Goal: Transaction & Acquisition: Purchase product/service

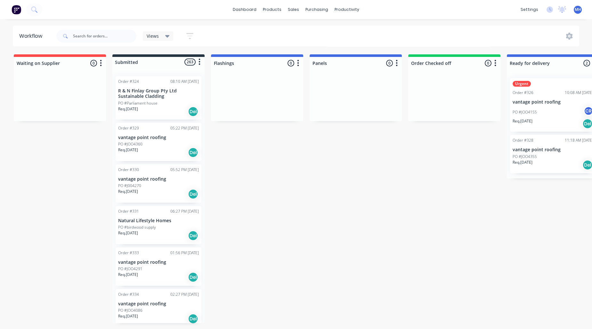
click at [17, 11] on img at bounding box center [17, 10] width 10 height 10
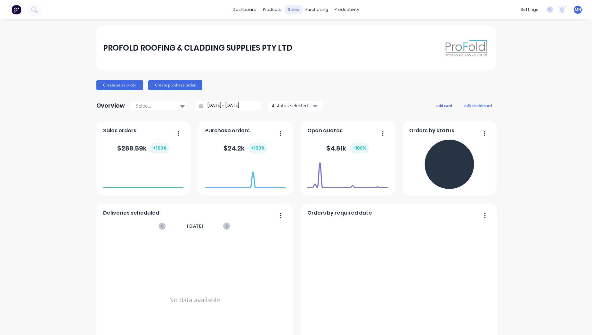
click at [294, 12] on div "sales" at bounding box center [294, 10] width 18 height 10
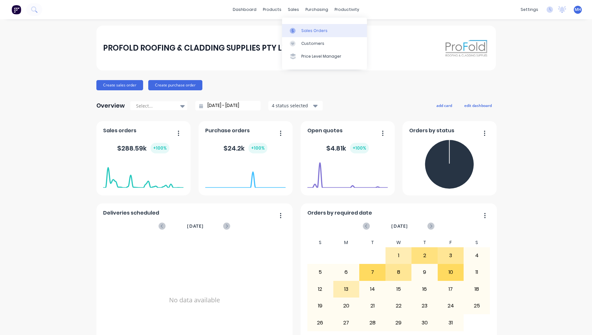
click at [314, 27] on link "Sales Orders" at bounding box center [324, 30] width 85 height 13
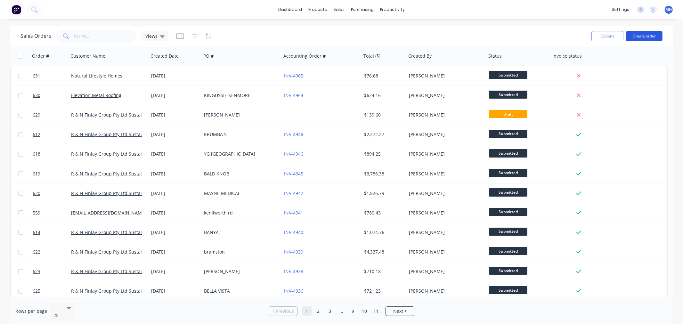
click at [592, 33] on button "Create order" at bounding box center [644, 36] width 36 height 10
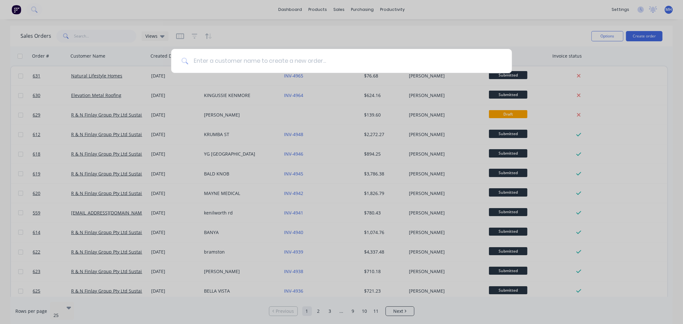
click at [261, 59] on input at bounding box center [344, 61] width 313 height 24
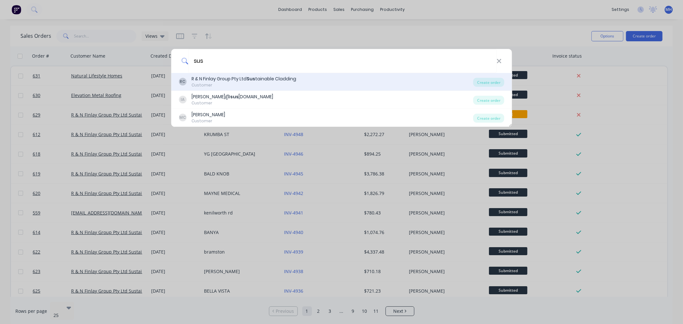
type input "sus"
click at [273, 86] on div "Customer" at bounding box center [243, 85] width 105 height 6
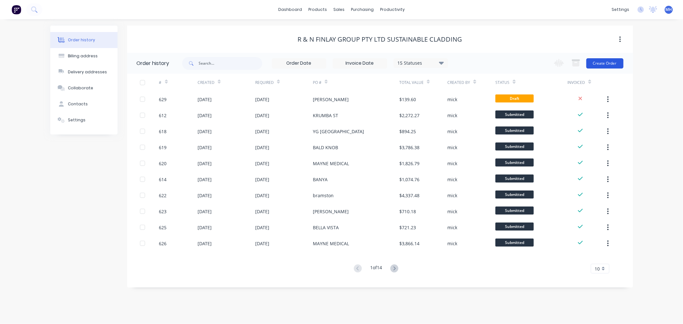
click at [592, 68] on button "Create Order" at bounding box center [604, 63] width 37 height 10
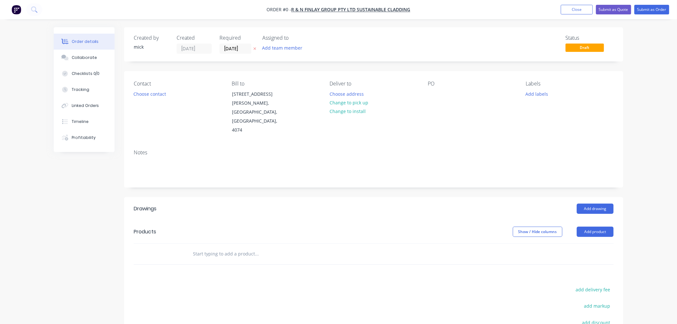
click at [17, 8] on img "button" at bounding box center [17, 10] width 10 height 10
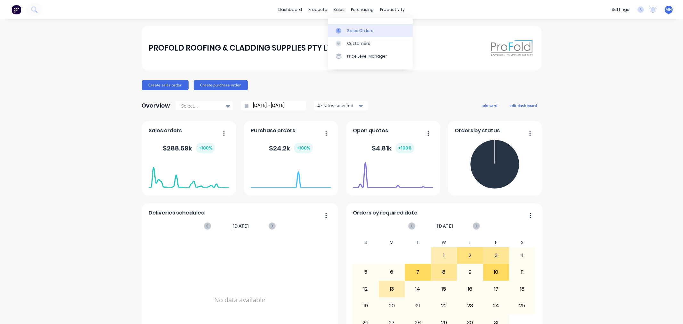
click at [357, 34] on link "Sales Orders" at bounding box center [370, 30] width 85 height 13
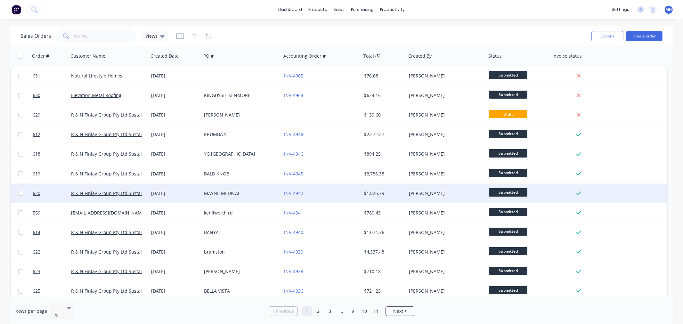
click at [244, 191] on div "MAYNE MEDICAL" at bounding box center [239, 193] width 71 height 6
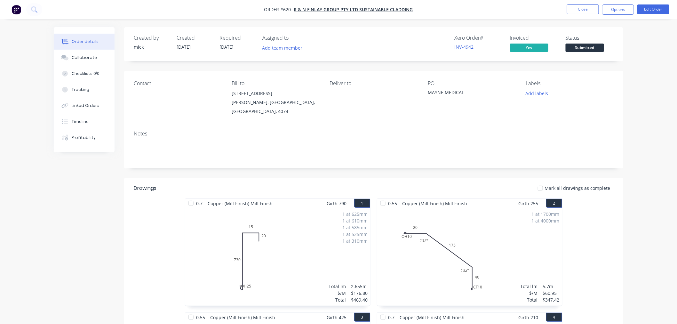
click at [11, 5] on button "button" at bounding box center [16, 9] width 13 height 10
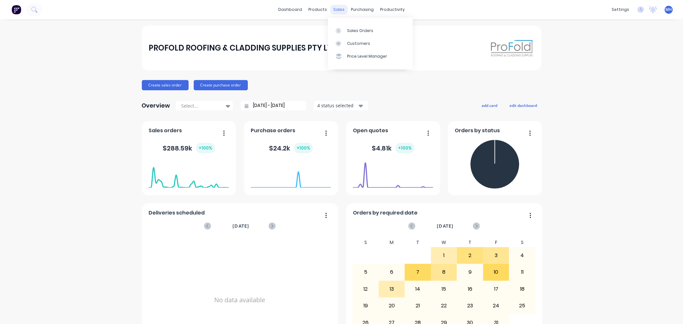
click at [330, 7] on div "sales" at bounding box center [339, 10] width 18 height 10
click at [352, 28] on div "Sales Orders" at bounding box center [360, 31] width 26 height 6
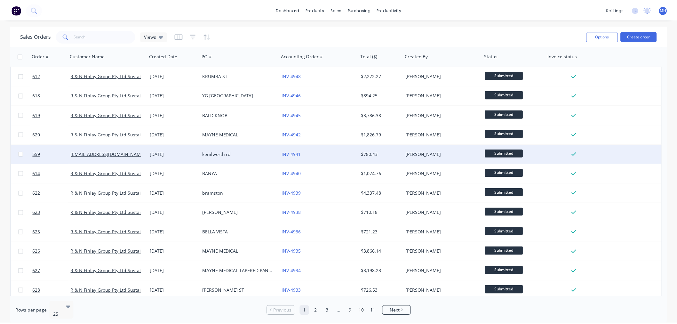
scroll to position [71, 0]
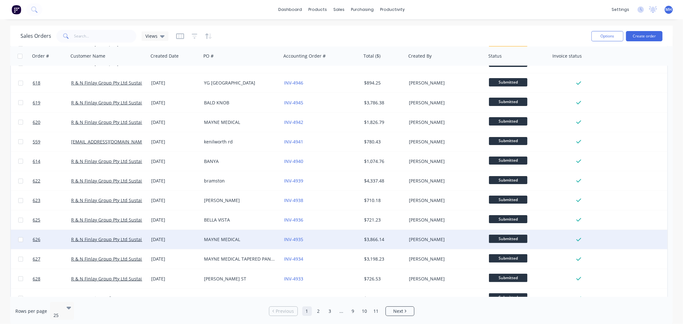
click at [230, 243] on div "MAYNE MEDICAL" at bounding box center [241, 239] width 80 height 19
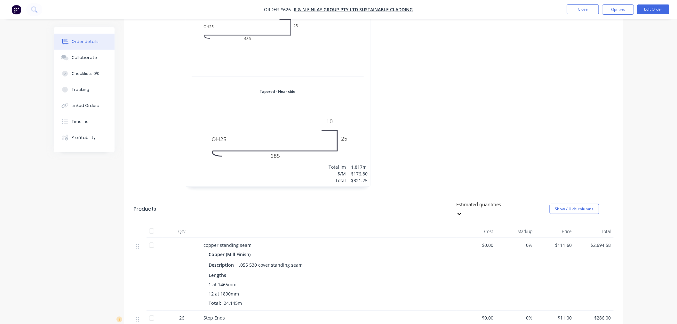
scroll to position [249, 0]
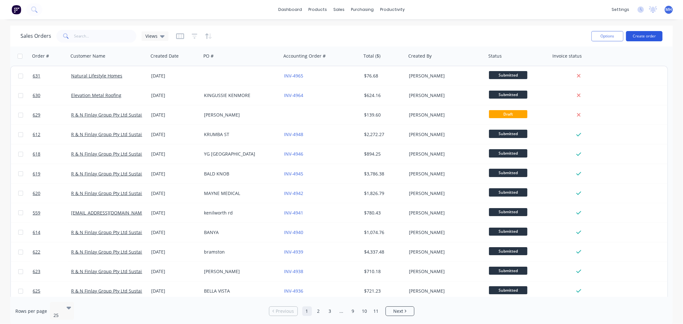
click at [592, 34] on button "Create order" at bounding box center [644, 36] width 36 height 10
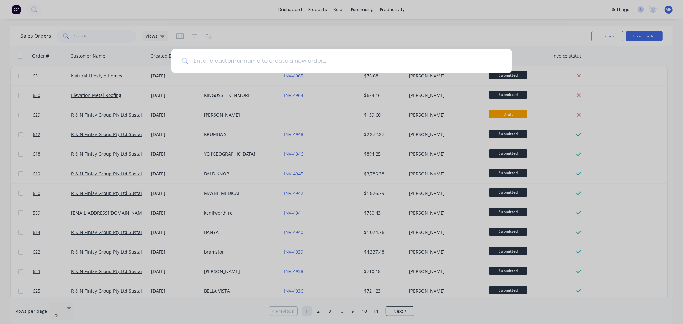
click at [386, 58] on input at bounding box center [344, 61] width 313 height 24
click at [387, 58] on input at bounding box center [344, 61] width 313 height 24
click at [388, 58] on input at bounding box center [344, 61] width 313 height 24
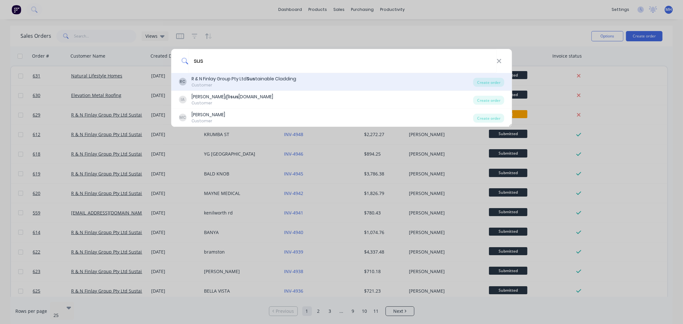
type input "sus"
click at [364, 83] on div "RC R & N Finlay Group Pty Ltd Sus tainable Cladding Customer" at bounding box center [326, 82] width 295 height 12
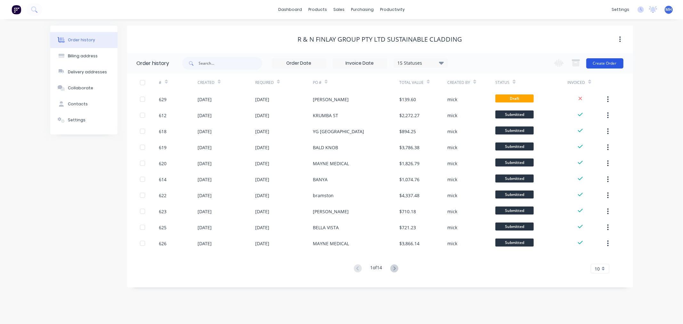
click at [592, 63] on button "Create Order" at bounding box center [604, 63] width 37 height 10
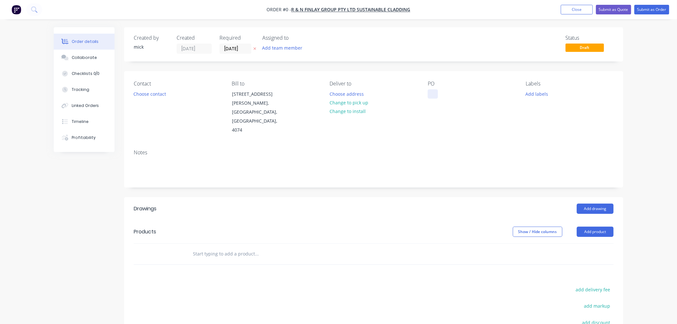
click at [435, 93] on div at bounding box center [433, 93] width 10 height 9
click at [348, 193] on div "Order details Collaborate Checklists 0/0 Tracking Linked Orders Timeline Profit…" at bounding box center [338, 227] width 583 height 401
click at [592, 204] on button "Add drawing" at bounding box center [595, 209] width 37 height 10
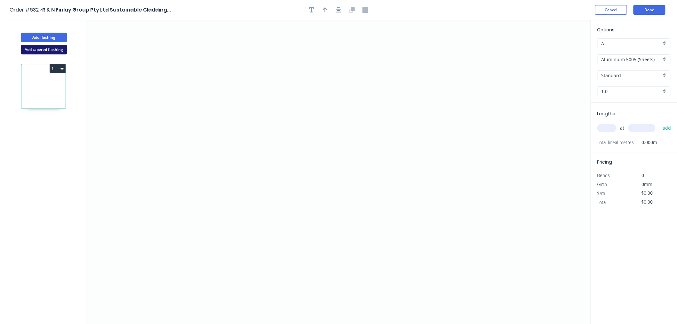
click at [48, 46] on button "Add tapered flashing" at bounding box center [44, 50] width 46 height 10
click at [206, 250] on icon "0" at bounding box center [338, 248] width 505 height 152
click at [207, 231] on icon "0" at bounding box center [338, 248] width 505 height 152
click at [235, 233] on icon "0 ?" at bounding box center [338, 248] width 505 height 152
click at [231, 289] on icon "0 ? ?" at bounding box center [338, 248] width 505 height 152
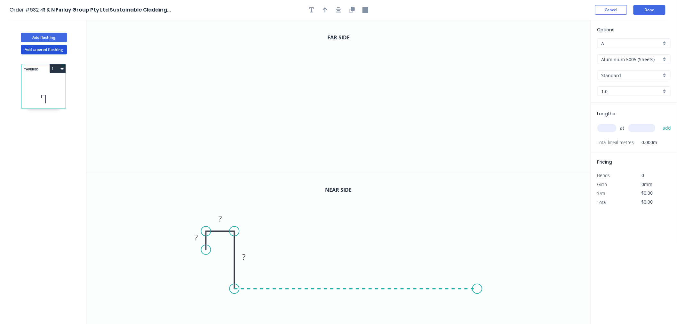
click at [478, 289] on icon "0 ? ? ?" at bounding box center [338, 248] width 505 height 152
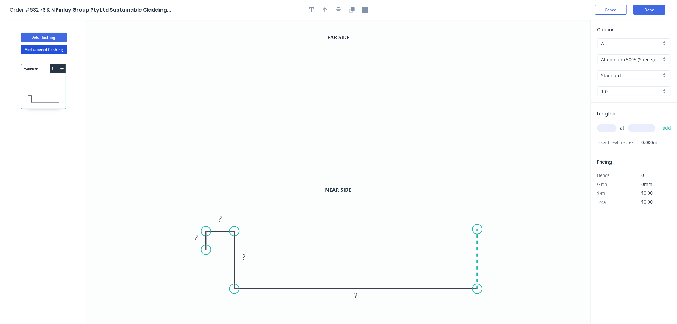
click at [478, 229] on icon at bounding box center [478, 259] width 0 height 60
click at [455, 230] on icon "0 ? ? ? ? ?" at bounding box center [338, 248] width 505 height 152
click at [455, 230] on circle at bounding box center [455, 229] width 10 height 10
click at [454, 229] on circle at bounding box center [455, 229] width 10 height 10
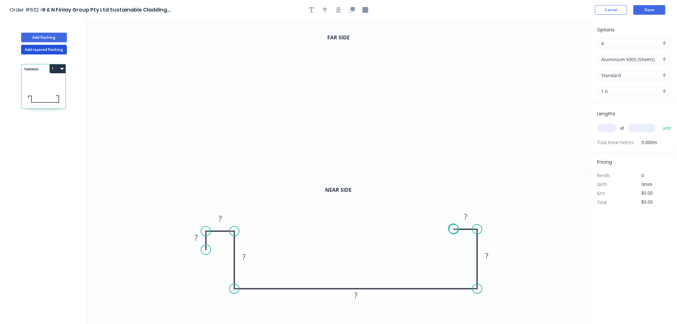
click at [454, 229] on circle at bounding box center [455, 229] width 10 height 10
click at [188, 95] on icon "0" at bounding box center [338, 96] width 505 height 152
click at [189, 64] on icon "0" at bounding box center [338, 96] width 505 height 152
click at [221, 65] on icon "0 ?" at bounding box center [338, 96] width 505 height 152
click at [225, 145] on icon "0 ? ?" at bounding box center [338, 96] width 505 height 152
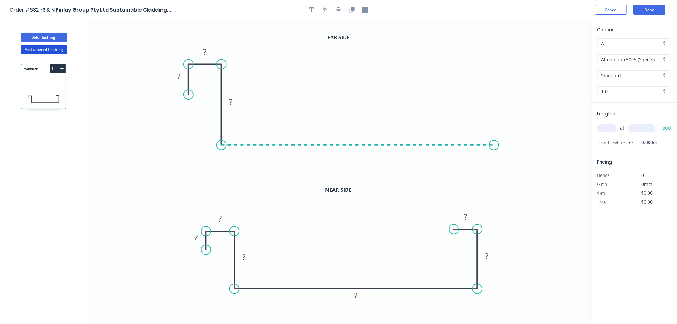
click at [495, 142] on icon "0 ? ? ?" at bounding box center [338, 96] width 505 height 152
click at [494, 64] on icon "0 ? ? ? ?" at bounding box center [338, 96] width 505 height 152
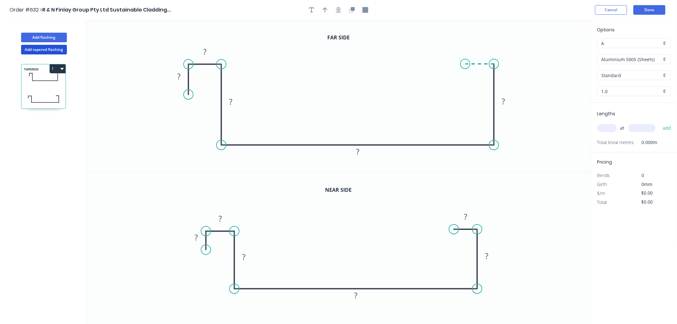
click at [466, 65] on icon "0 ? ? ? ? ?" at bounding box center [338, 96] width 505 height 152
click at [466, 65] on circle at bounding box center [466, 64] width 10 height 10
click at [197, 237] on tspan "?" at bounding box center [196, 237] width 3 height 11
click at [357, 295] on tspan "?" at bounding box center [356, 295] width 3 height 11
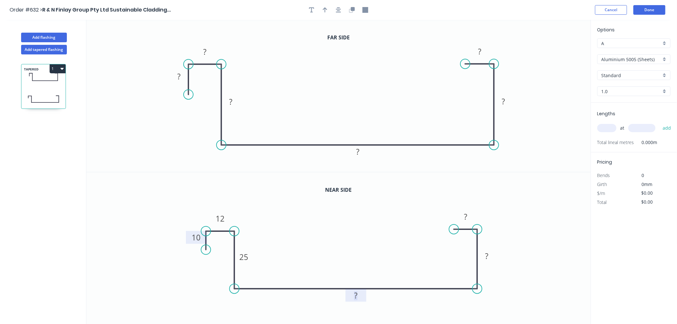
click at [360, 294] on rect at bounding box center [356, 295] width 13 height 9
click at [360, 297] on tspan "46" at bounding box center [356, 295] width 9 height 11
click at [491, 257] on rect at bounding box center [487, 256] width 13 height 9
click at [181, 75] on rect at bounding box center [179, 76] width 13 height 9
click at [363, 155] on rect at bounding box center [358, 152] width 13 height 9
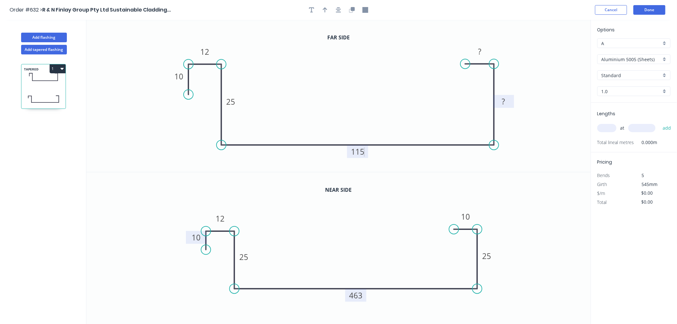
click at [509, 106] on rect at bounding box center [504, 101] width 13 height 9
click at [553, 81] on icon "0 10 12 25 115 25 10" at bounding box center [338, 96] width 505 height 152
click at [592, 57] on input "Aluminium 5005 (Sheets)" at bounding box center [632, 59] width 60 height 7
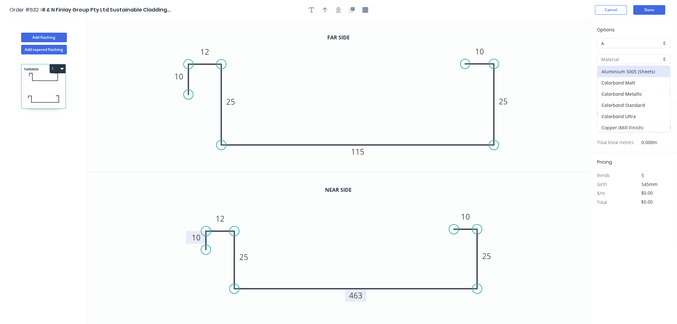
click at [592, 126] on div "Copper (Mill Finish)" at bounding box center [634, 127] width 73 height 11
type input "Copper (Mill Finish)"
type input "Mill Finish"
type input "0.55"
type input "$111.04"
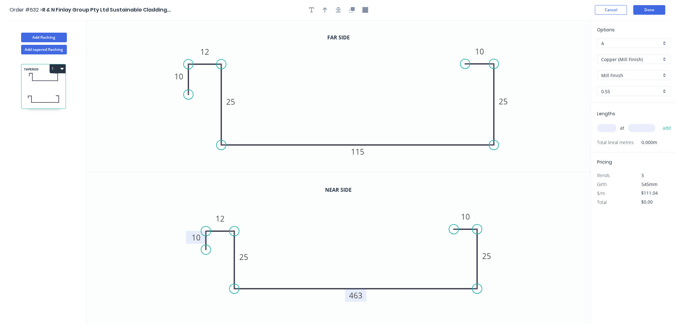
click at [592, 91] on input "0.55" at bounding box center [632, 91] width 60 height 7
click at [592, 112] on div "0.7" at bounding box center [634, 114] width 73 height 11
type input "0.7"
type input "$136.20"
click at [592, 126] on input "text" at bounding box center [607, 128] width 19 height 8
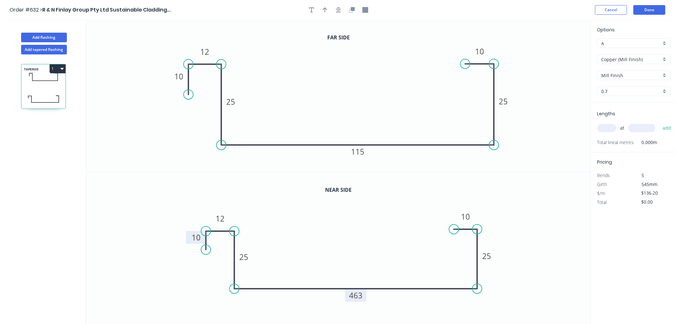
click at [592, 126] on input "text" at bounding box center [607, 128] width 19 height 8
click at [592, 125] on input "text" at bounding box center [607, 128] width 19 height 8
type input "1"
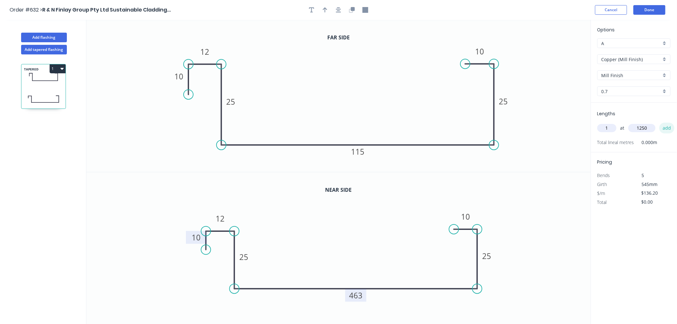
type input "1250"
click at [592, 127] on button "add" at bounding box center [667, 128] width 15 height 11
type input "$170.25"
click at [567, 213] on icon "0 10 12 25 463 25 10" at bounding box center [338, 248] width 505 height 152
click at [592, 14] on button "Done" at bounding box center [650, 10] width 32 height 10
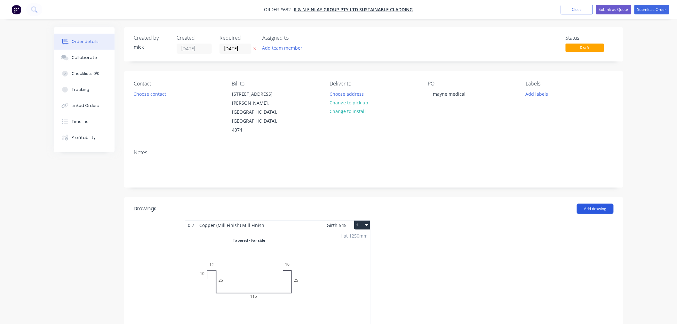
click at [592, 204] on button "Add drawing" at bounding box center [595, 209] width 37 height 10
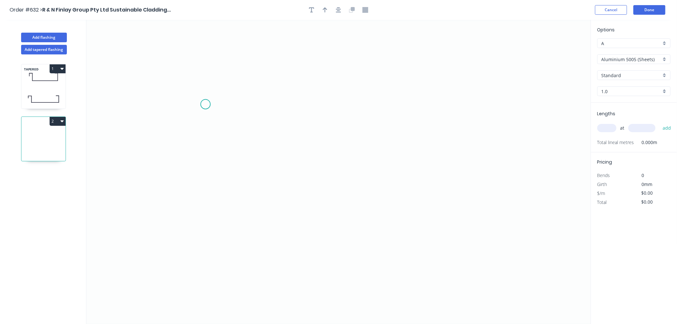
click at [206, 104] on icon "0" at bounding box center [338, 172] width 505 height 304
click at [287, 104] on icon "0" at bounding box center [338, 172] width 505 height 304
click at [410, 219] on icon "0 ?" at bounding box center [338, 172] width 505 height 304
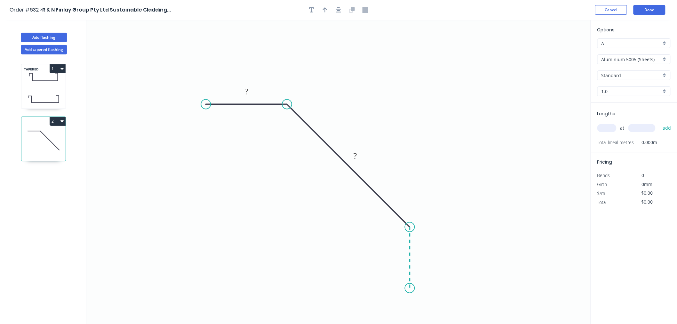
click at [412, 288] on icon "0 ? ?" at bounding box center [338, 172] width 505 height 304
click at [409, 287] on circle at bounding box center [410, 288] width 10 height 10
click at [418, 277] on div "Crush & Fold" at bounding box center [440, 279] width 64 height 13
click at [423, 302] on div "Flip bend" at bounding box center [443, 306] width 64 height 13
click at [228, 135] on div "Open Hook" at bounding box center [235, 138] width 64 height 13
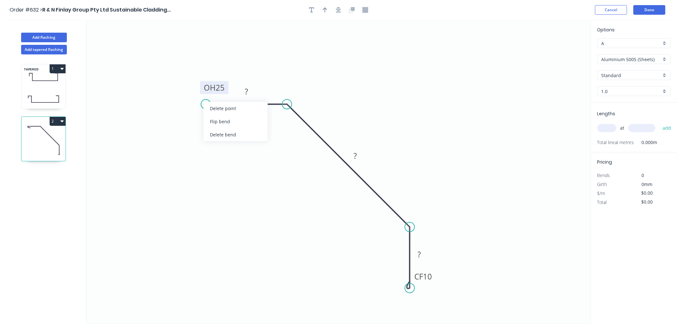
click at [215, 116] on div "Flip bend" at bounding box center [236, 121] width 64 height 13
click at [222, 114] on tspan "25" at bounding box center [220, 114] width 9 height 11
click at [259, 162] on icon "0 OH 10 ? ? CF 10 ?" at bounding box center [338, 172] width 505 height 304
click at [248, 95] on rect at bounding box center [246, 92] width 13 height 9
click at [362, 158] on rect at bounding box center [355, 156] width 21 height 13
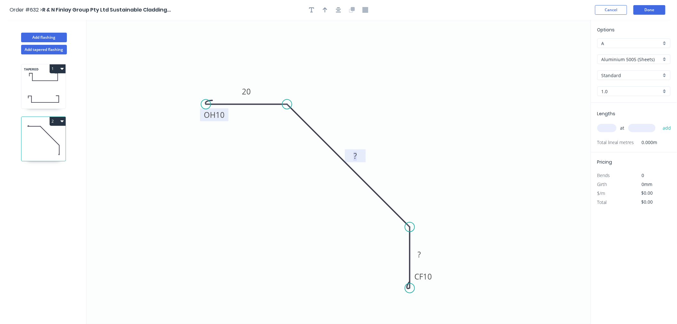
click at [362, 158] on rect at bounding box center [355, 156] width 13 height 9
click at [592, 126] on input "text" at bounding box center [607, 128] width 19 height 8
type input "1"
type input "3800"
click at [592, 57] on input "Aluminium 5005 (Sheets)" at bounding box center [632, 59] width 60 height 7
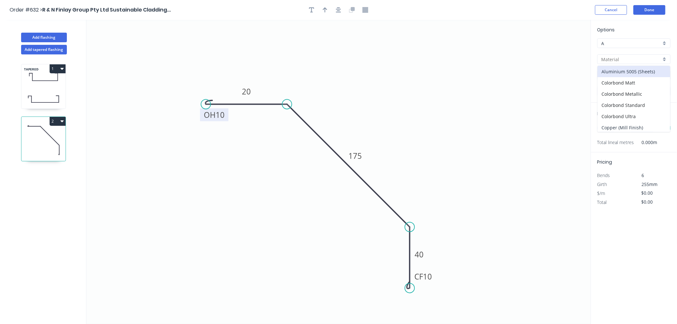
click at [592, 122] on div "Copper (Mill Finish)" at bounding box center [634, 127] width 73 height 11
type input "Copper (Mill Finish)"
type input "Mill Finish"
type input "0.55"
type input "$60.95"
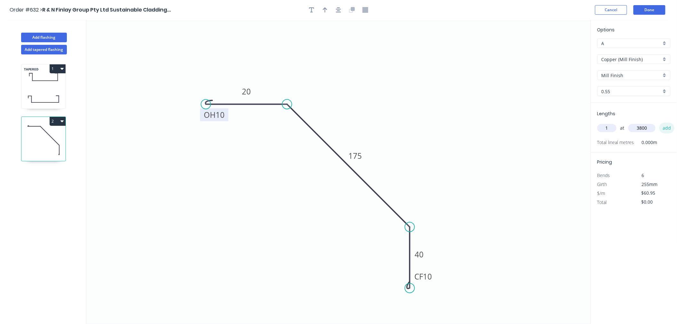
click at [592, 125] on button "add" at bounding box center [667, 128] width 15 height 11
type input "$231.61"
click at [592, 5] on button "Done" at bounding box center [650, 10] width 32 height 10
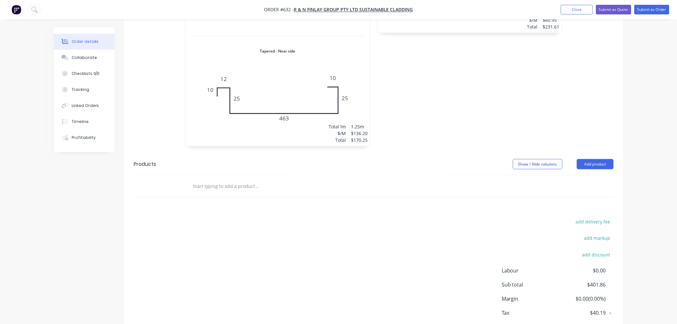
scroll to position [314, 0]
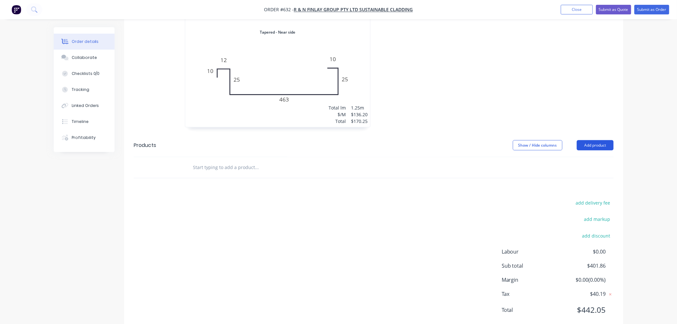
click at [592, 140] on button "Add product" at bounding box center [595, 145] width 37 height 10
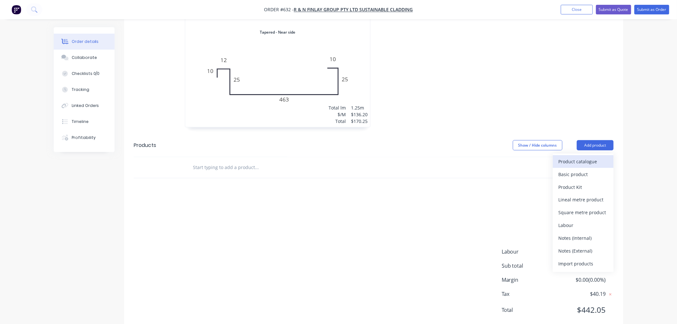
click at [580, 157] on div "Product catalogue" at bounding box center [583, 161] width 49 height 9
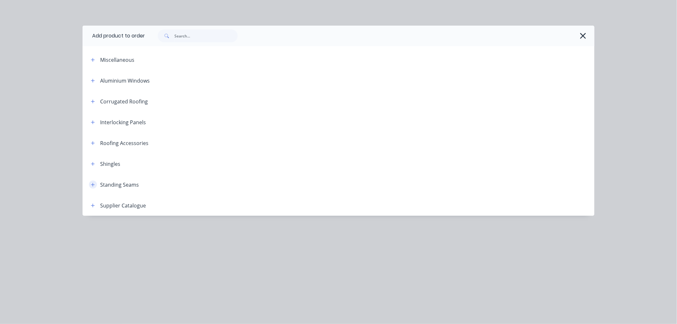
click at [91, 183] on button "button" at bounding box center [93, 185] width 8 height 8
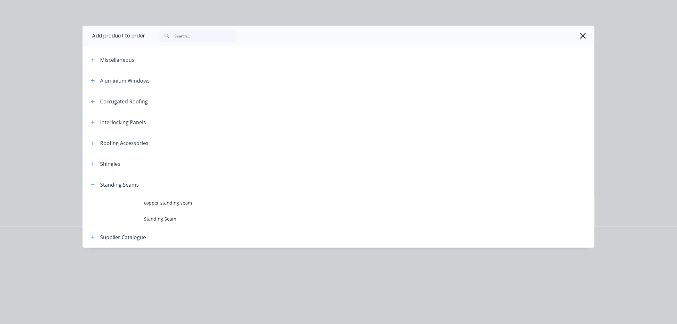
click at [153, 218] on span "Standing Seam" at bounding box center [324, 218] width 361 height 7
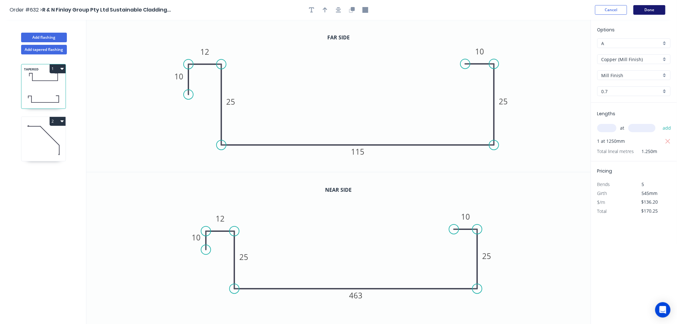
click at [648, 12] on button "Done" at bounding box center [650, 10] width 32 height 10
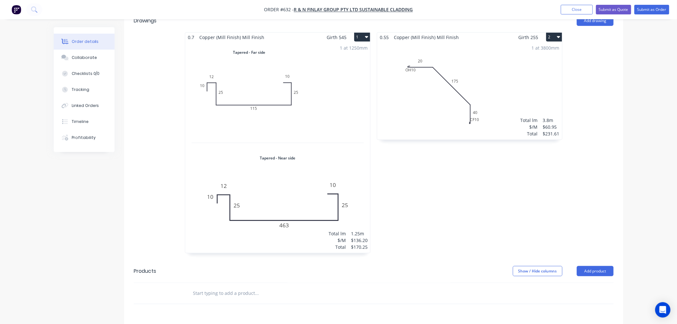
scroll to position [284, 0]
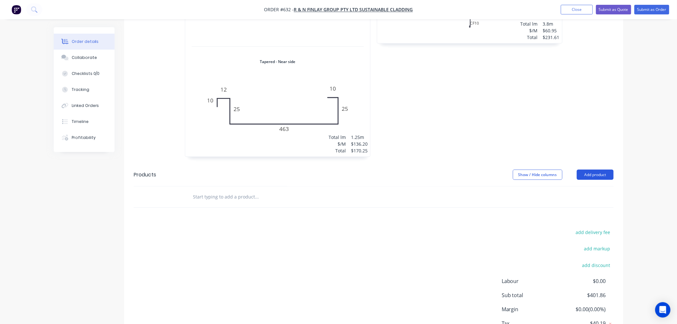
click at [592, 170] on button "Add product" at bounding box center [595, 175] width 37 height 10
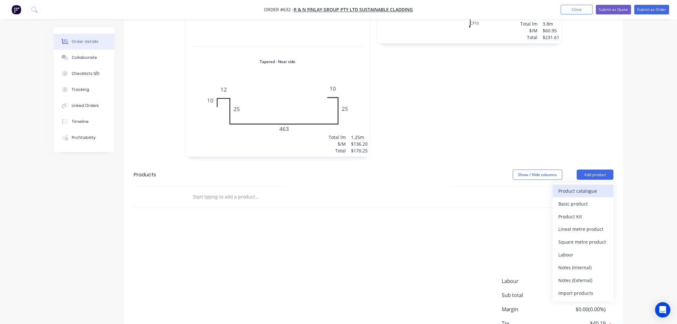
click at [588, 186] on div "Product catalogue" at bounding box center [583, 190] width 49 height 9
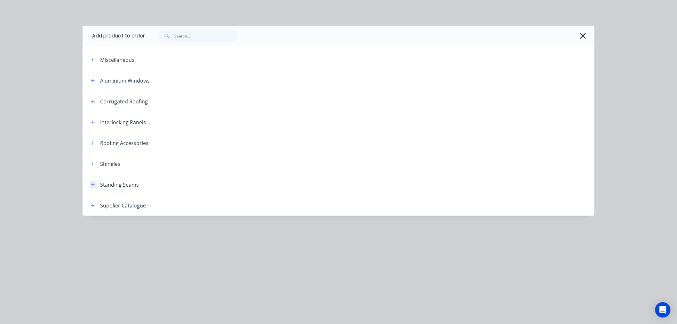
click at [93, 185] on icon "button" at bounding box center [93, 184] width 4 height 4
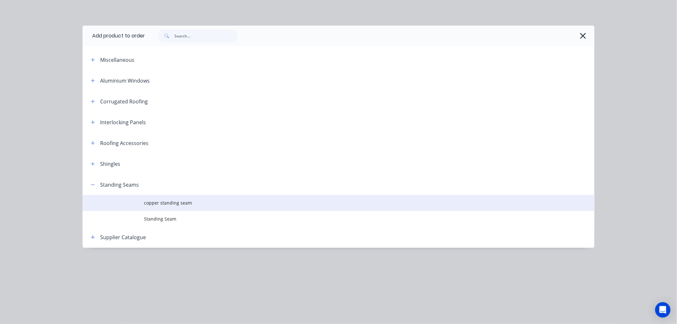
click at [171, 199] on span "copper standing seam" at bounding box center [324, 202] width 361 height 7
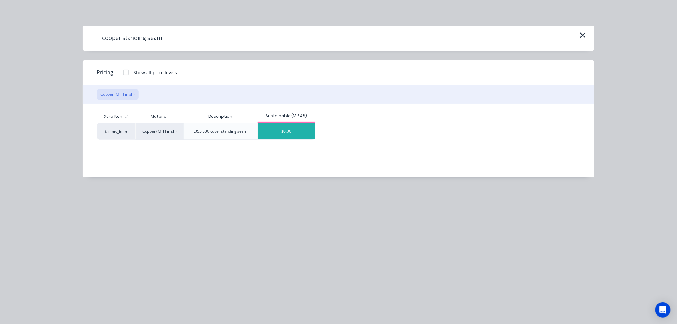
click at [294, 129] on div "$0.00" at bounding box center [286, 131] width 57 height 16
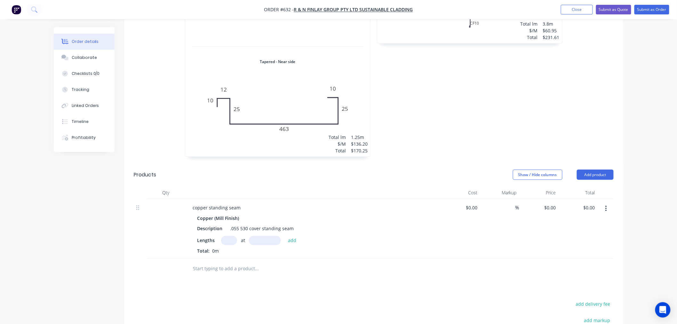
click at [561, 199] on div "$0.00 $0.00" at bounding box center [578, 229] width 39 height 60
click at [559, 199] on div "$0.00 $0.00" at bounding box center [578, 229] width 39 height 60
click at [557, 203] on input "0" at bounding box center [551, 207] width 15 height 9
click at [238, 224] on div ".055 530 cover standing seam" at bounding box center [262, 228] width 69 height 9
type input "$0.00"
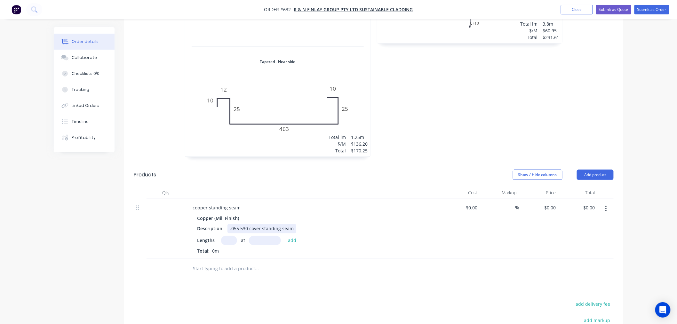
click at [239, 224] on div ".055 530 cover standing seam" at bounding box center [262, 228] width 69 height 9
click at [243, 224] on div ".6 530 cover standing seam" at bounding box center [260, 228] width 64 height 9
click at [231, 236] on input "text" at bounding box center [229, 240] width 16 height 9
type input "11"
type input "1950"
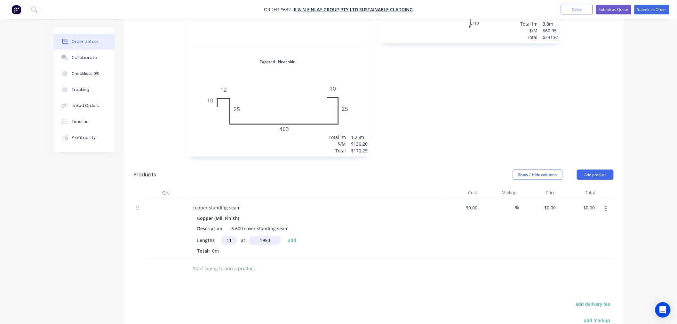
click at [285, 236] on button "add" at bounding box center [292, 240] width 15 height 9
click at [554, 203] on input "0" at bounding box center [551, 207] width 15 height 9
type input "$133.33"
type input "$2,859.93"
drag, startPoint x: 562, startPoint y: 222, endPoint x: 555, endPoint y: 228, distance: 9.5
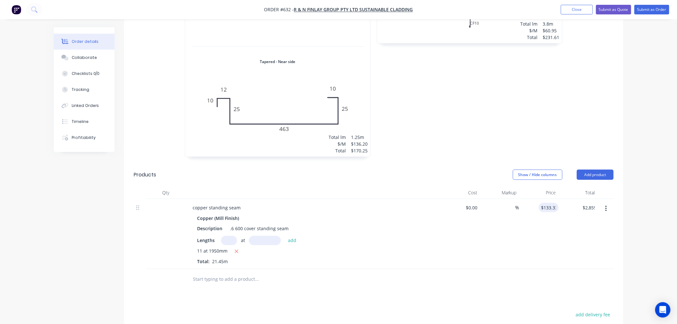
click at [562, 222] on div "$2,859.93 $0.00" at bounding box center [578, 234] width 39 height 70
click at [245, 273] on input "text" at bounding box center [257, 279] width 128 height 13
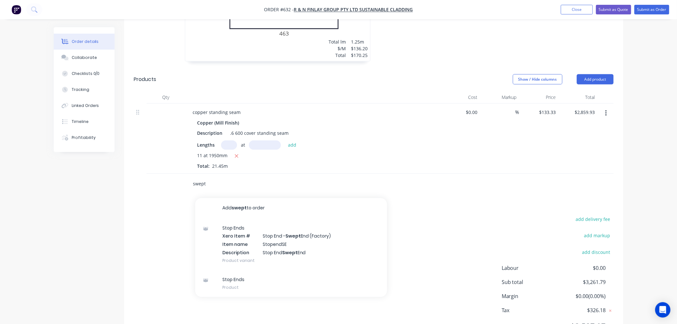
scroll to position [396, 0]
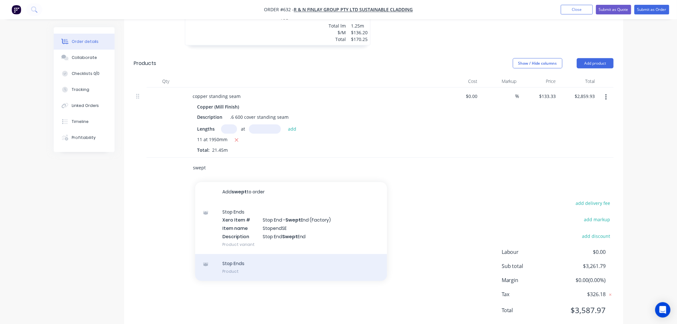
type input "swept"
click at [254, 254] on div "Stop Ends Product" at bounding box center [291, 267] width 192 height 27
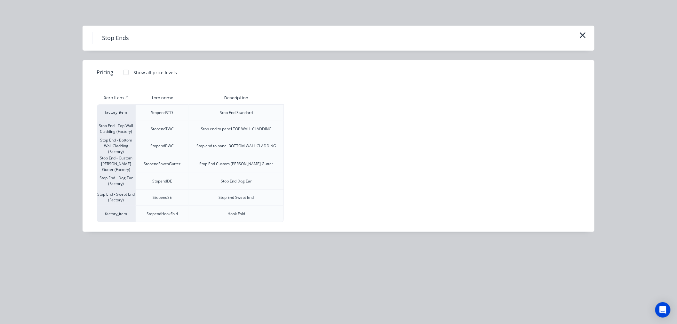
drag, startPoint x: 124, startPoint y: 68, endPoint x: 119, endPoint y: 71, distance: 4.9
click at [123, 69] on div at bounding box center [126, 72] width 13 height 13
click at [305, 195] on div "$11.00" at bounding box center [301, 198] width 34 height 16
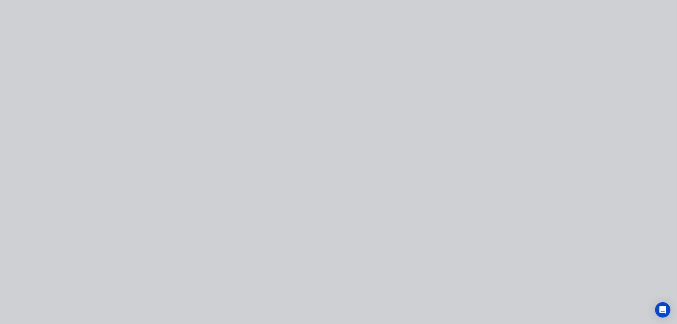
type input "$11.00"
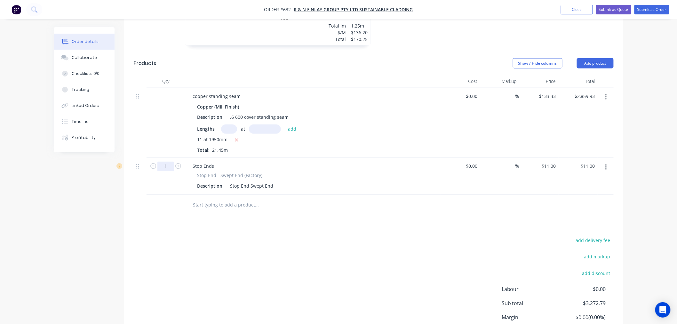
click at [171, 162] on input "1" at bounding box center [166, 167] width 17 height 10
type input "22"
type input "$242.00"
click at [324, 246] on div "add delivery fee add markup add discount Labour $0.00 Sub total $3,272.79 Margi…" at bounding box center [374, 298] width 480 height 124
click at [171, 162] on input "22" at bounding box center [166, 167] width 17 height 10
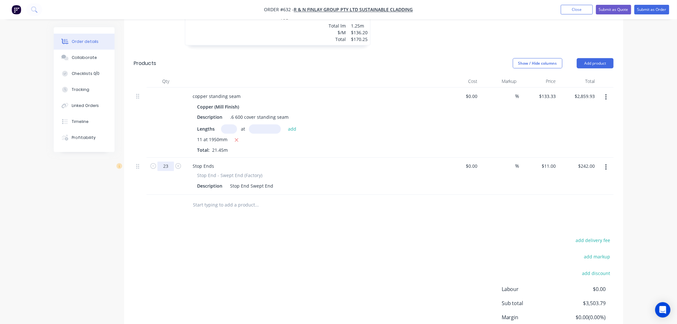
type input "23"
type input "$253.00"
click at [247, 195] on div at bounding box center [300, 205] width 231 height 21
click at [247, 199] on input "text" at bounding box center [257, 205] width 128 height 13
click at [249, 199] on input "text" at bounding box center [257, 205] width 128 height 13
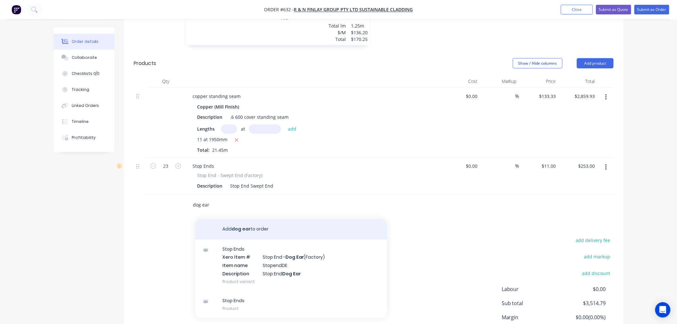
scroll to position [433, 0]
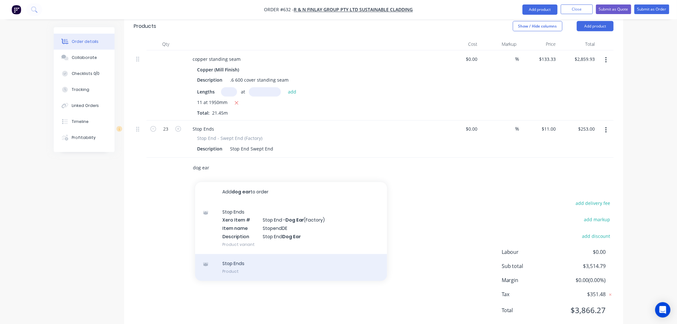
type input "dog ear"
click at [244, 254] on div "Stop Ends Product" at bounding box center [291, 267] width 192 height 27
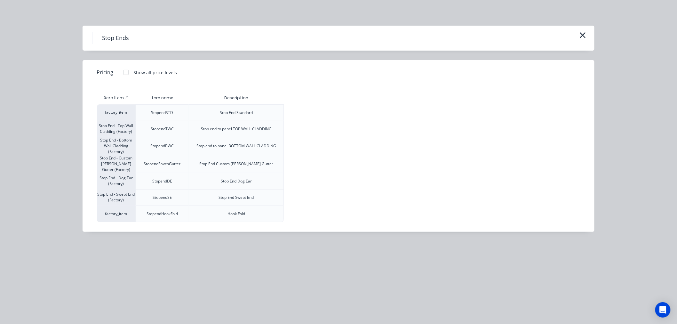
click at [124, 73] on div at bounding box center [126, 72] width 13 height 13
click at [309, 179] on div "$11.00" at bounding box center [301, 181] width 34 height 16
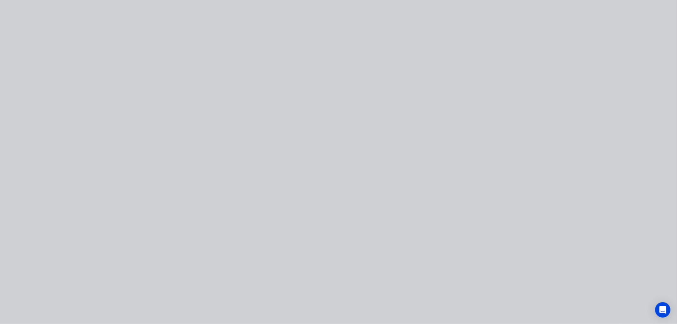
type input "$11.00"
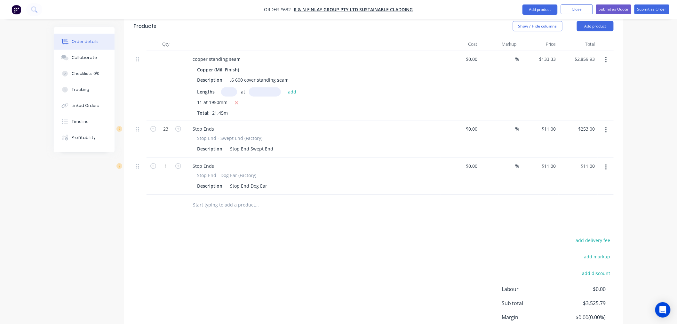
click at [347, 247] on div "add delivery fee add markup add discount Labour $0.00 Sub total $3,525.79 Margi…" at bounding box center [374, 298] width 480 height 124
click at [230, 87] on input "text" at bounding box center [229, 91] width 16 height 9
type input "1"
type input "1500"
click at [285, 87] on button "add" at bounding box center [292, 91] width 15 height 9
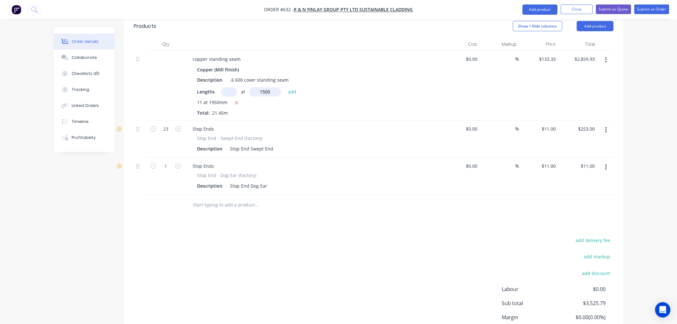
type input "$3,059.92"
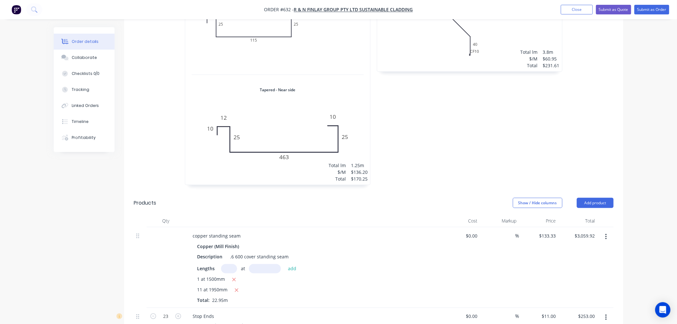
scroll to position [148, 0]
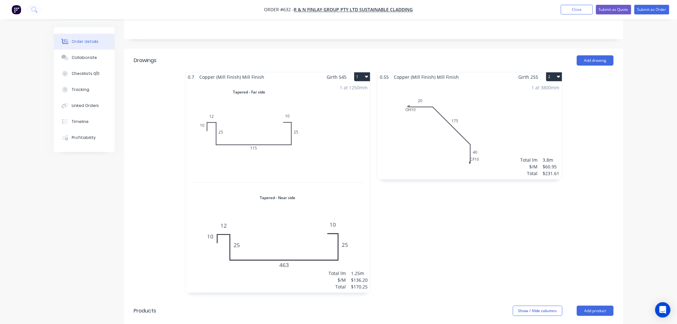
click at [601, 49] on header "Drawings Add drawing" at bounding box center [373, 60] width 499 height 23
click at [601, 55] on button "Add drawing" at bounding box center [595, 60] width 37 height 10
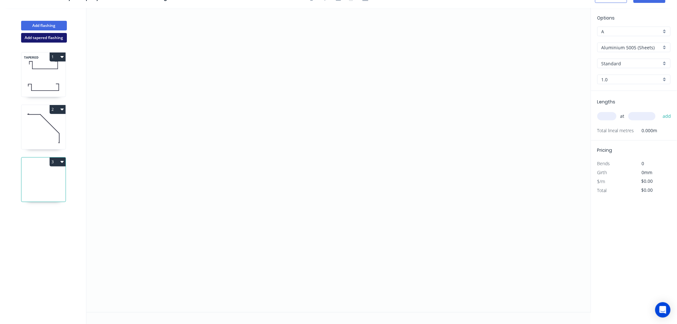
click at [55, 39] on button "Add tapered flashing" at bounding box center [44, 38] width 46 height 10
type input "Copper (Mill Finish)"
type input "Mill Finish"
type input "0.55"
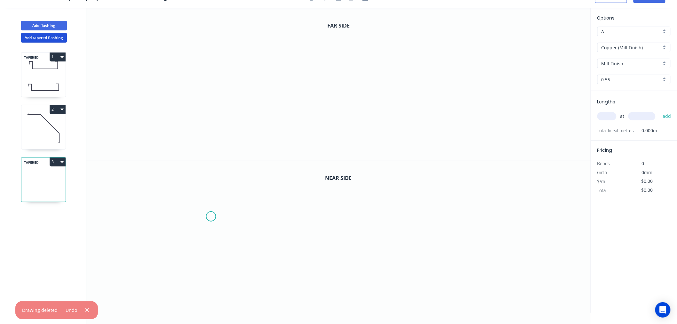
click at [211, 216] on icon "0" at bounding box center [338, 236] width 505 height 152
click at [166, 216] on icon at bounding box center [188, 216] width 46 height 0
click at [166, 218] on circle at bounding box center [166, 217] width 10 height 10
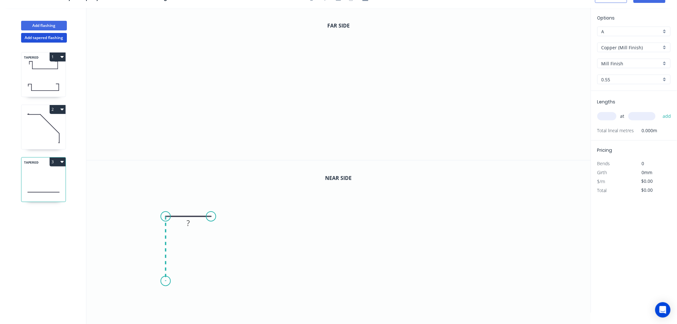
click at [169, 281] on icon "0 ?" at bounding box center [338, 236] width 505 height 152
click at [507, 266] on icon "0 ? ?" at bounding box center [338, 236] width 505 height 152
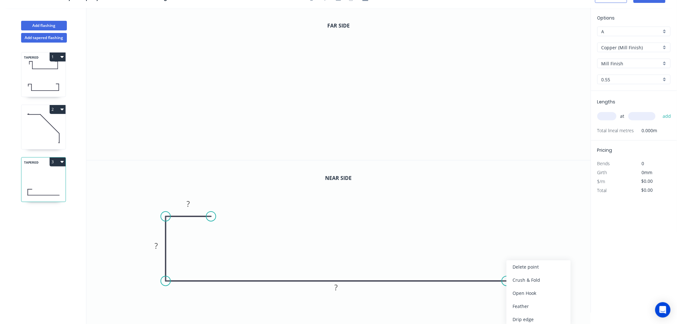
click at [518, 292] on div "Open Hook" at bounding box center [539, 293] width 64 height 13
click at [522, 299] on div "Flip bend" at bounding box center [541, 301] width 64 height 13
click at [218, 49] on icon "0" at bounding box center [338, 84] width 505 height 152
click at [165, 47] on icon "0" at bounding box center [338, 84] width 505 height 152
click at [166, 120] on icon "0 ?" at bounding box center [338, 84] width 505 height 152
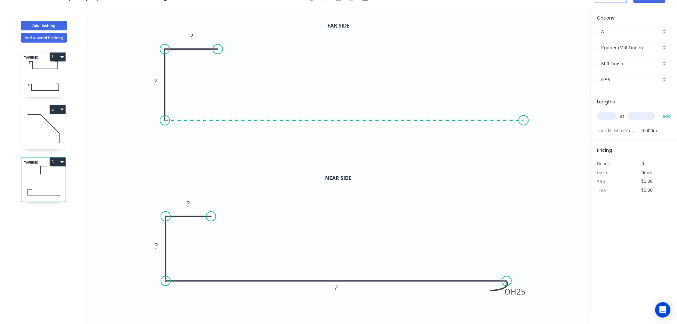
click at [525, 121] on icon "0 ? ?" at bounding box center [338, 84] width 505 height 152
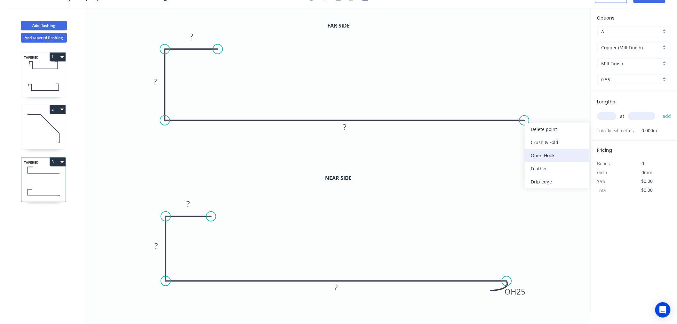
click at [545, 151] on div "Open Hook" at bounding box center [557, 155] width 64 height 13
click at [535, 136] on div "Flip bend" at bounding box center [552, 138] width 64 height 13
click at [191, 207] on rect at bounding box center [188, 204] width 13 height 9
click at [487, 206] on icon "0 10 25 OH 25 727" at bounding box center [338, 236] width 505 height 152
click at [195, 37] on rect at bounding box center [191, 36] width 13 height 9
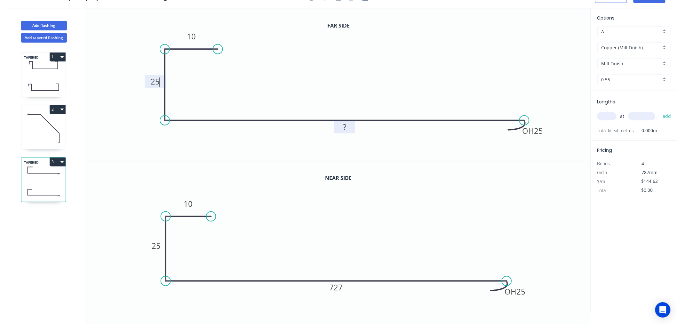
type input "$142.62"
click at [349, 129] on rect at bounding box center [344, 127] width 13 height 9
click at [364, 72] on icon "0 10 25 OH 25 527" at bounding box center [338, 84] width 505 height 152
click at [627, 83] on div "0.55" at bounding box center [634, 80] width 73 height 10
click at [616, 104] on div "0.7" at bounding box center [634, 102] width 73 height 11
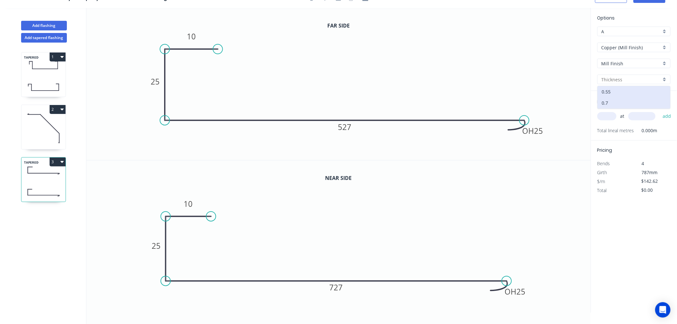
type input "0.7"
type input "$176.80"
click at [610, 113] on input "text" at bounding box center [607, 116] width 19 height 8
type input "1"
type input "1820"
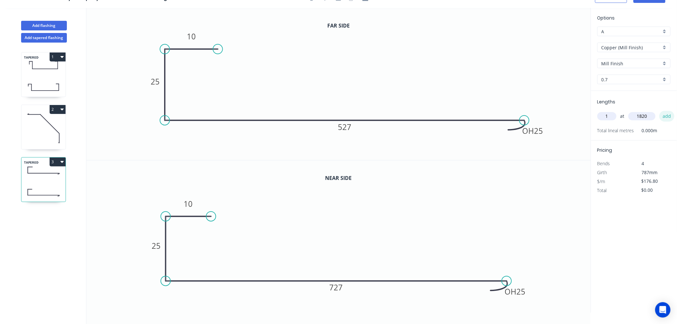
click at [668, 117] on button "add" at bounding box center [667, 116] width 15 height 11
type input "$321.78"
click at [475, 74] on icon "0 10 25 OH 25 527" at bounding box center [338, 84] width 505 height 152
click at [475, 73] on icon "0 10 25 OH 25 527" at bounding box center [338, 84] width 505 height 152
click at [473, 73] on icon "0 10 25 OH 25 527" at bounding box center [338, 84] width 505 height 152
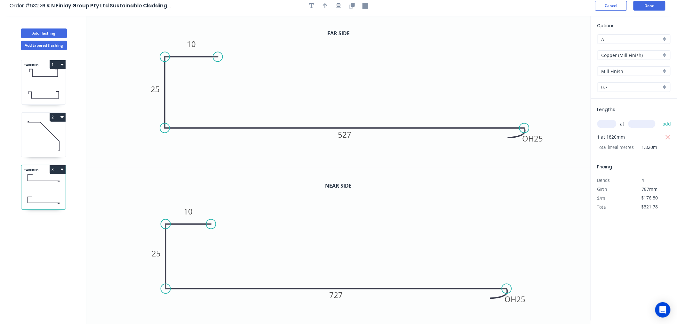
scroll to position [0, 0]
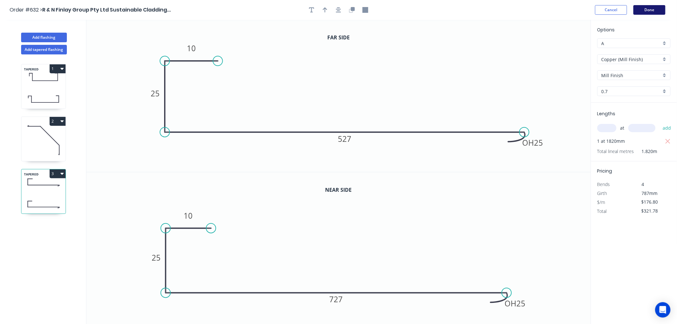
click at [641, 9] on button "Done" at bounding box center [650, 10] width 32 height 10
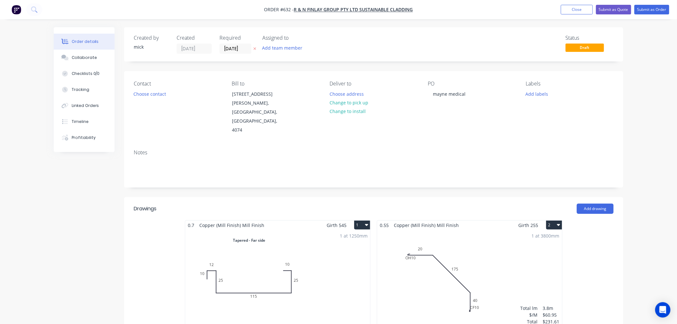
type input "$133.33"
type input "$3,059.92"
type input "$11.00"
type input "$253.00"
type input "$11.00"
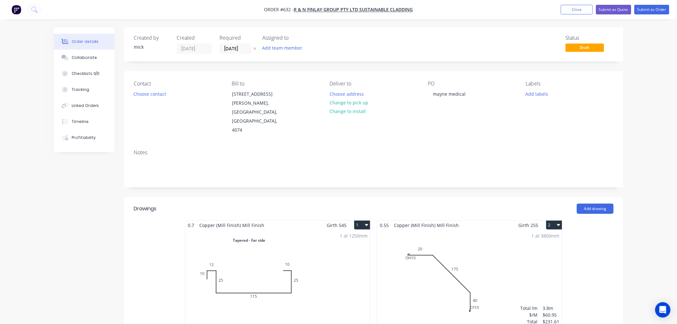
type input "$11.00"
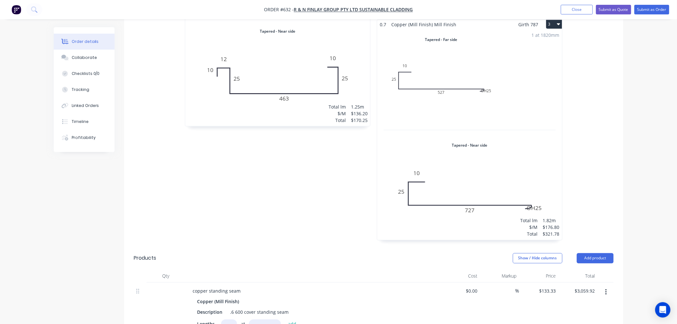
scroll to position [427, 0]
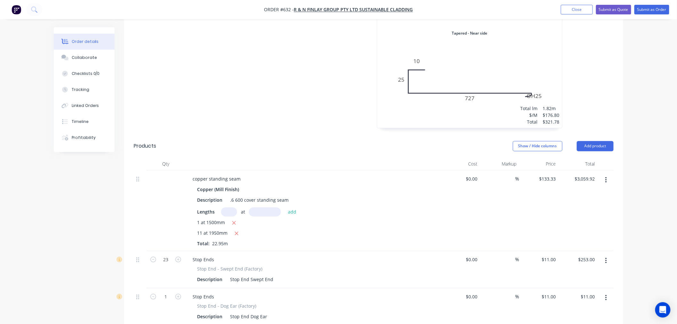
click at [234, 207] on input "text" at bounding box center [229, 211] width 16 height 9
type input "2"
type input "880"
click at [285, 207] on button "add" at bounding box center [292, 211] width 15 height 9
type input "$3,294.58"
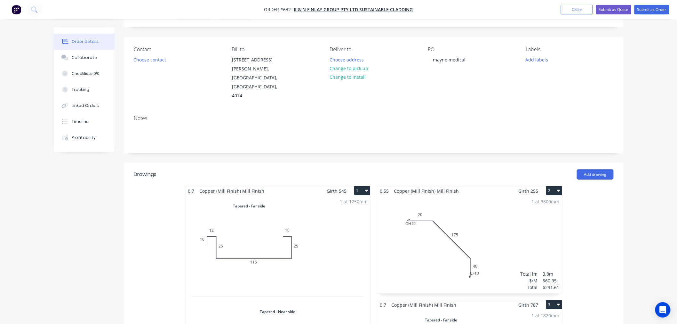
scroll to position [0, 0]
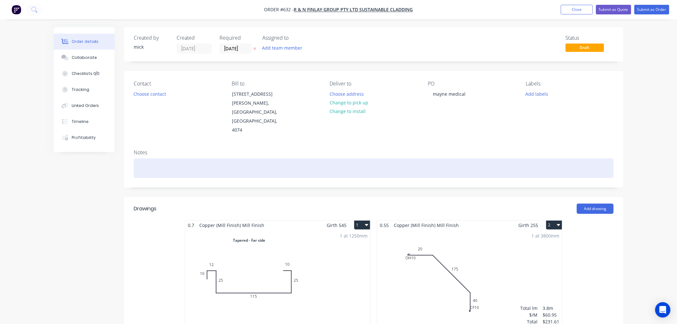
click at [588, 158] on div at bounding box center [374, 168] width 480 height 20
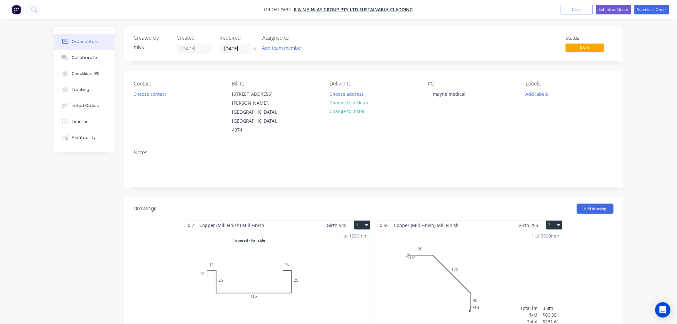
click at [173, 126] on div "Contact Choose contact [PERSON_NAME] to [STREET_ADDRESS][PERSON_NAME] Deliver t…" at bounding box center [373, 107] width 499 height 73
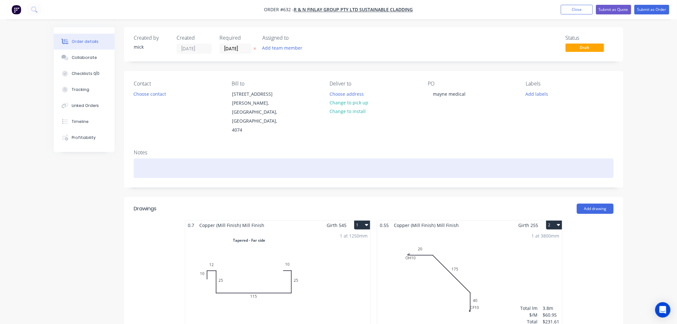
click at [187, 158] on div at bounding box center [374, 168] width 480 height 20
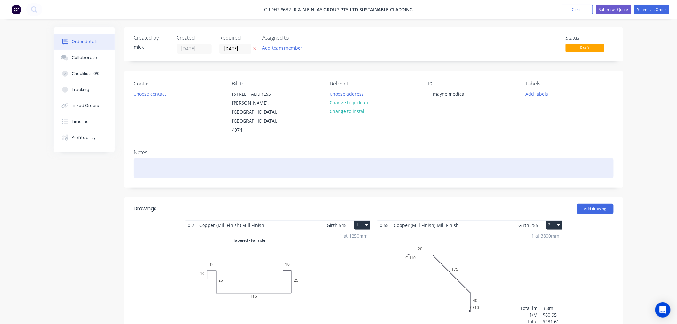
click at [146, 158] on div at bounding box center [374, 168] width 480 height 20
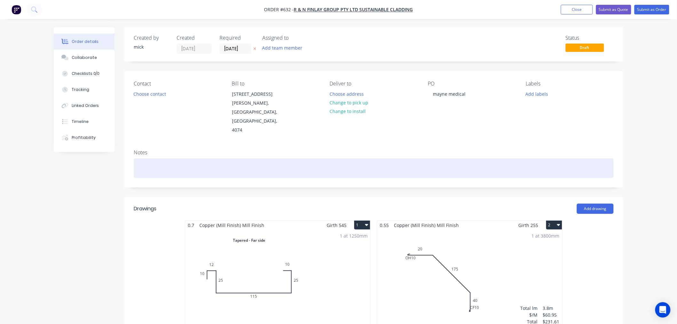
click at [146, 158] on div at bounding box center [374, 168] width 480 height 20
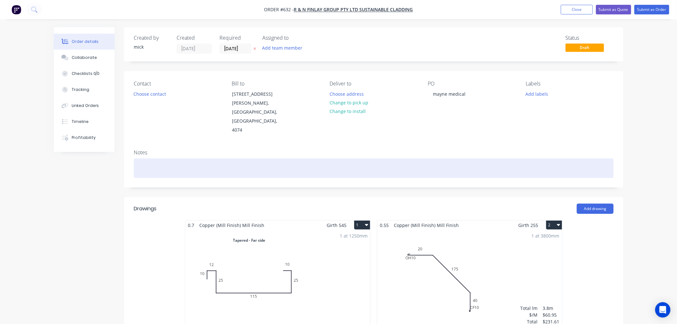
click at [193, 158] on div at bounding box center [374, 168] width 480 height 20
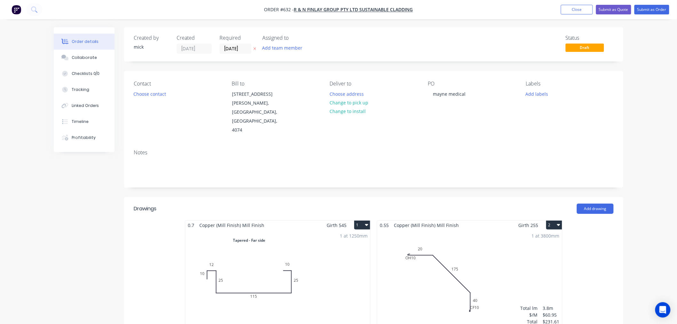
click at [199, 112] on div "Contact Choose contact" at bounding box center [178, 108] width 88 height 54
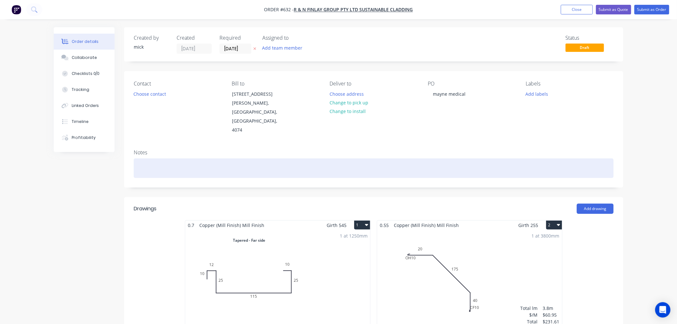
click at [170, 158] on div at bounding box center [374, 168] width 480 height 20
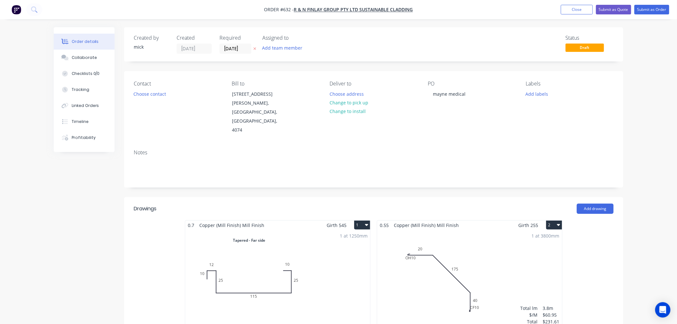
click at [168, 117] on div "Contact Choose contact [PERSON_NAME] to [STREET_ADDRESS][PERSON_NAME] Deliver t…" at bounding box center [373, 107] width 499 height 73
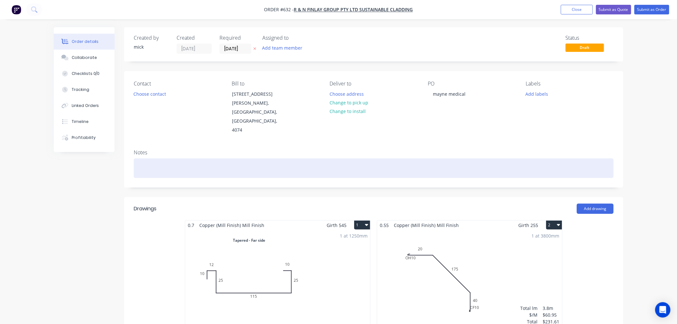
click at [162, 158] on div at bounding box center [374, 168] width 480 height 20
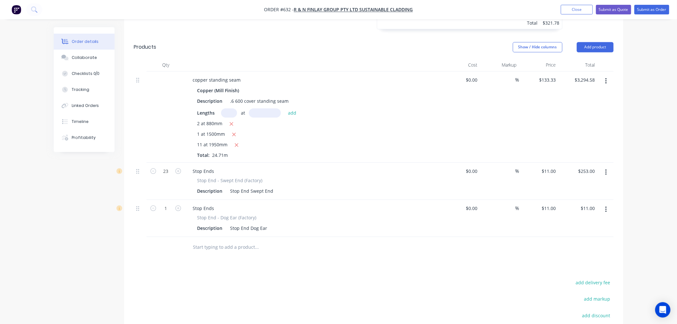
scroll to position [533, 0]
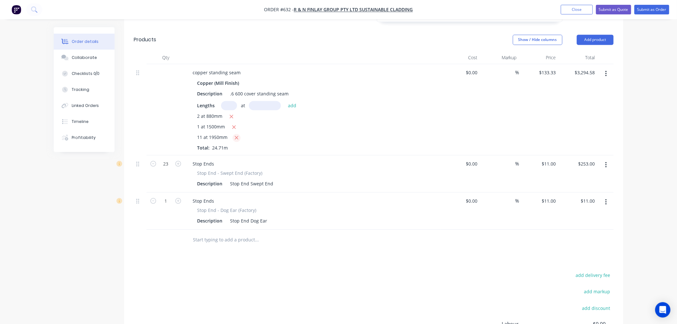
click at [229, 145] on span "24.71m" at bounding box center [220, 148] width 21 height 6
click at [224, 233] on input "text" at bounding box center [257, 239] width 128 height 13
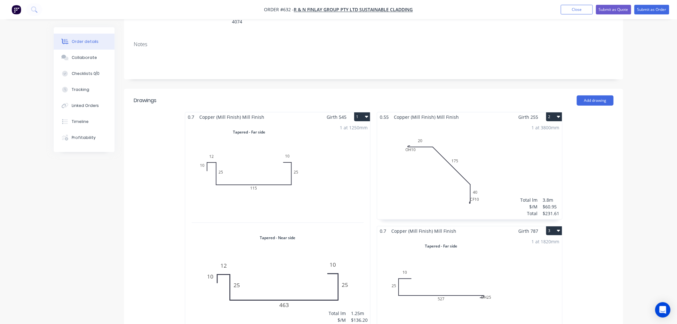
scroll to position [107, 0]
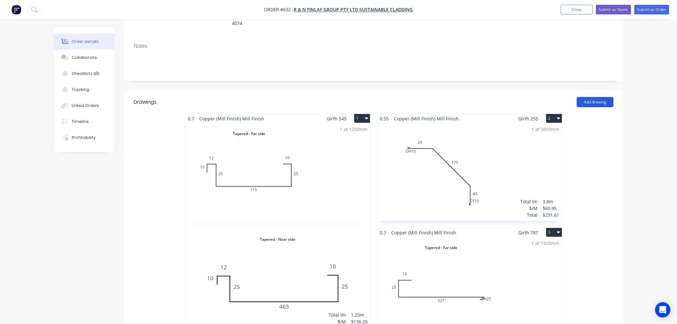
click at [601, 97] on button "Add drawing" at bounding box center [595, 102] width 37 height 10
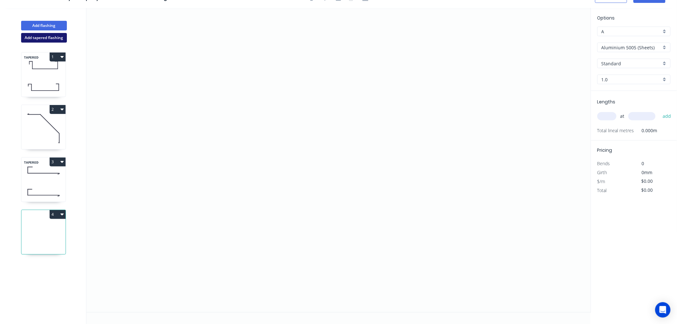
click at [54, 35] on button "Add tapered flashing" at bounding box center [44, 38] width 46 height 10
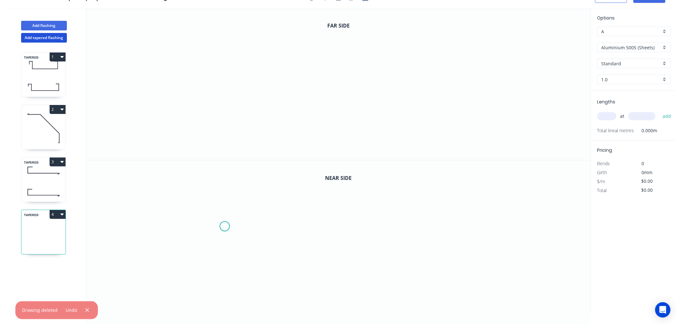
click at [225, 226] on icon "0" at bounding box center [338, 236] width 505 height 152
click at [189, 227] on icon "0" at bounding box center [338, 236] width 505 height 152
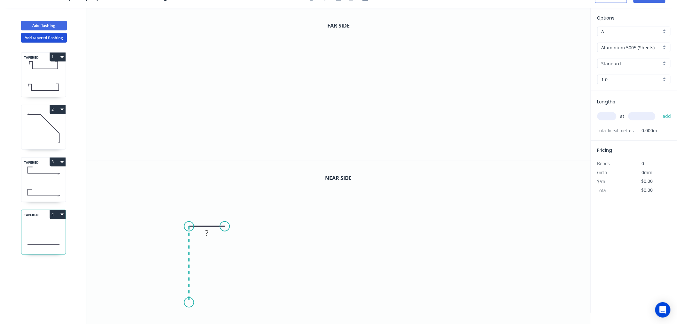
click at [189, 299] on icon "0 ?" at bounding box center [338, 236] width 505 height 152
click at [484, 293] on icon "0 ? ?" at bounding box center [338, 236] width 505 height 152
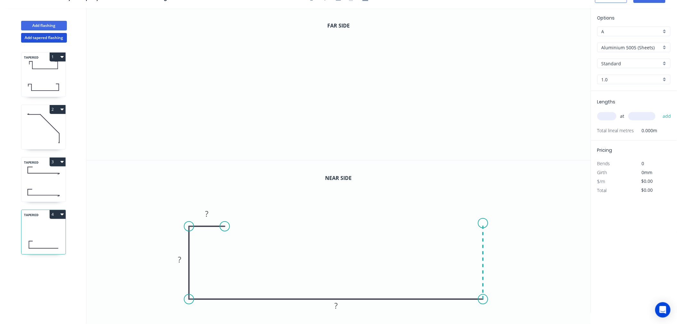
click at [487, 223] on icon "0 ? ? ?" at bounding box center [338, 236] width 505 height 152
click at [525, 223] on icon "0 ? ? ? ?" at bounding box center [338, 236] width 505 height 152
click at [525, 246] on icon "0 ? ? ? ? ?" at bounding box center [338, 236] width 505 height 152
click at [525, 246] on circle at bounding box center [525, 246] width 10 height 10
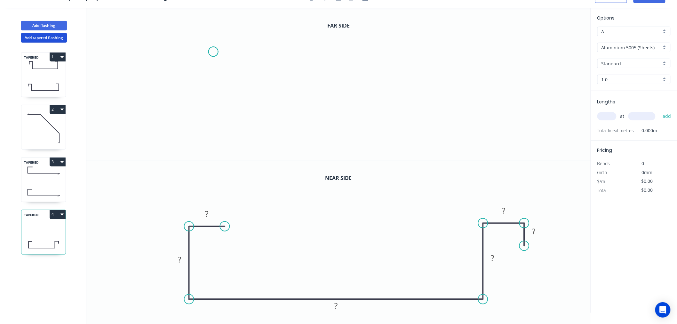
click at [213, 52] on icon "0" at bounding box center [338, 84] width 505 height 152
click at [180, 50] on icon "0" at bounding box center [338, 84] width 505 height 152
click at [181, 130] on icon "0 ?" at bounding box center [338, 84] width 505 height 152
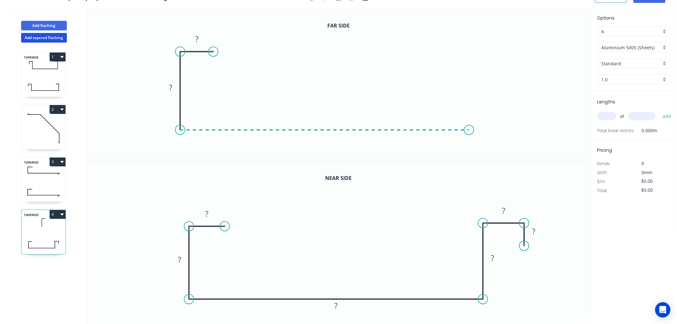
click at [470, 117] on icon "0 ? ?" at bounding box center [338, 84] width 505 height 152
click at [468, 55] on icon "0 ? ? ?" at bounding box center [338, 84] width 505 height 152
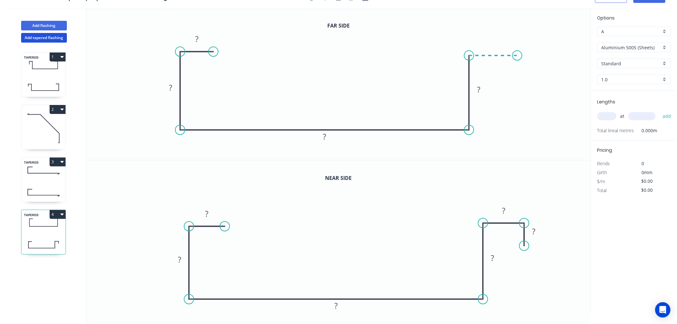
click at [518, 54] on icon "0 ? ? ? ?" at bounding box center [338, 84] width 505 height 152
click at [519, 84] on icon "0 ? ? ? ? ?" at bounding box center [338, 84] width 505 height 152
click at [519, 84] on circle at bounding box center [518, 84] width 10 height 10
click at [312, 103] on icon "0 ? ? ? ? ? ?" at bounding box center [338, 84] width 505 height 152
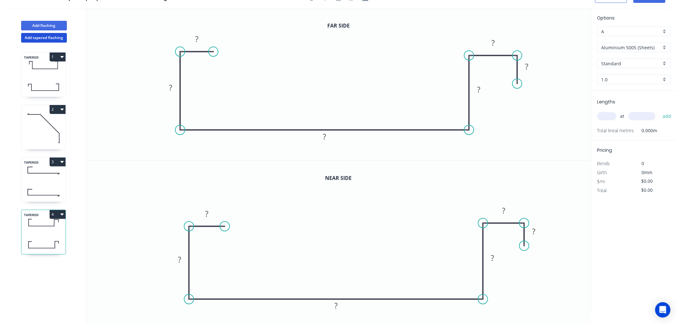
click at [315, 104] on icon "0 ? ? ? ? ? ?" at bounding box center [338, 84] width 505 height 152
click at [209, 214] on rect at bounding box center [207, 214] width 13 height 9
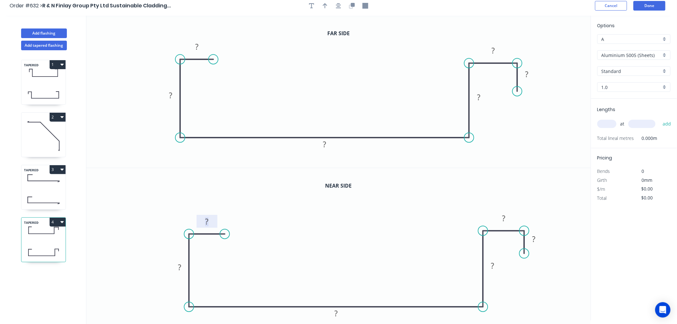
scroll to position [0, 0]
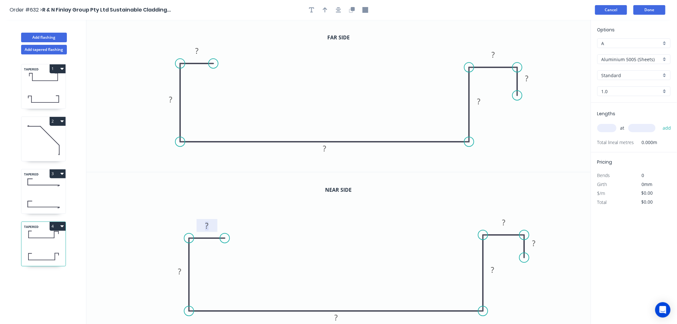
click at [612, 13] on button "Cancel" at bounding box center [612, 10] width 32 height 10
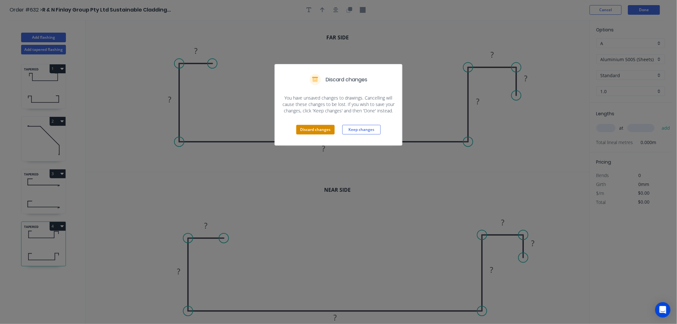
click at [318, 127] on button "Discard changes" at bounding box center [315, 130] width 38 height 10
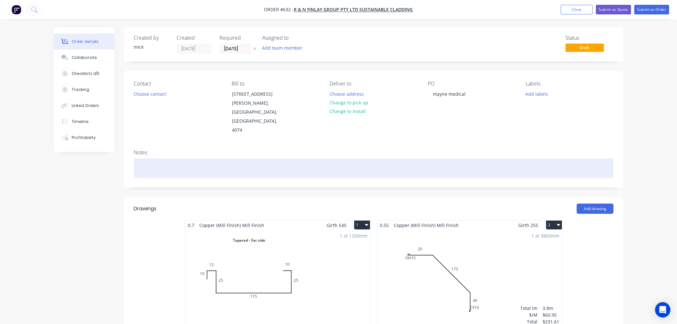
type input "$133.33"
type input "$3,294.58"
type input "$11.00"
type input "$253.00"
type input "$11.00"
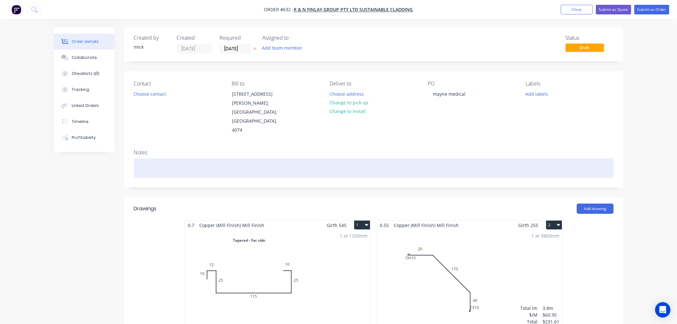
type input "$11.00"
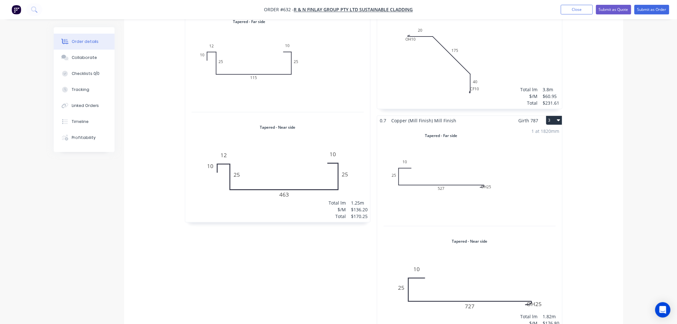
scroll to position [107, 0]
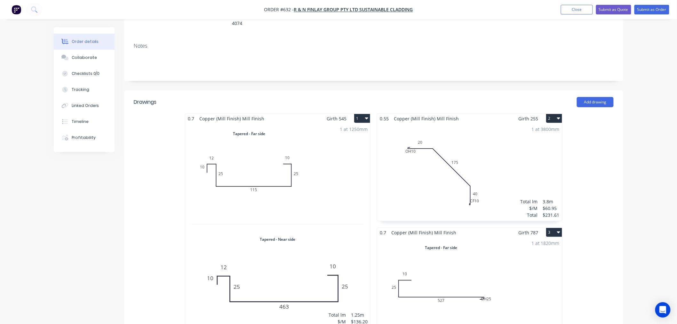
click at [364, 114] on button "1" at bounding box center [362, 118] width 16 height 9
click at [340, 141] on button "Duplicate" at bounding box center [340, 147] width 61 height 13
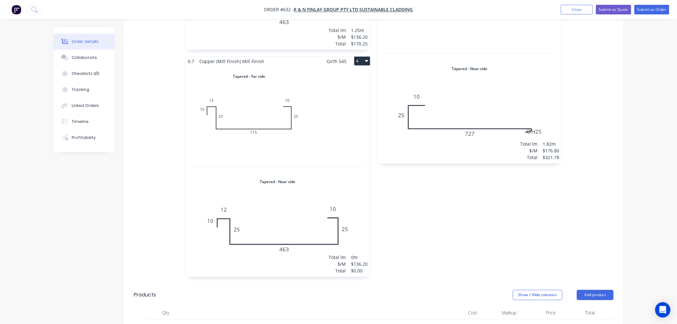
click at [337, 120] on div "Total lm $/M Total 0m $136.20 $0.00" at bounding box center [277, 171] width 185 height 211
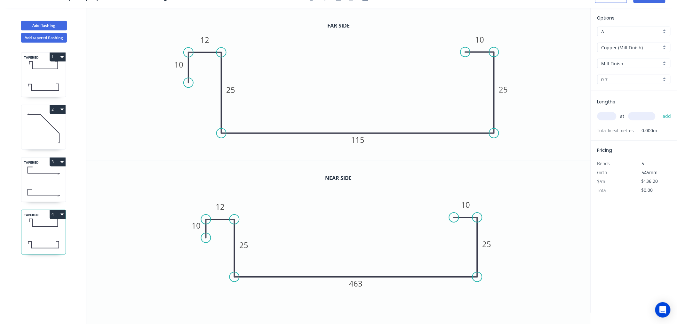
scroll to position [12, 0]
click at [362, 281] on tspan "463" at bounding box center [356, 283] width 13 height 11
click at [365, 141] on rect at bounding box center [357, 139] width 21 height 13
click at [363, 139] on tspan "115" at bounding box center [357, 139] width 13 height 11
click at [587, 61] on icon "0 10 12 25 473 25 10" at bounding box center [338, 84] width 505 height 152
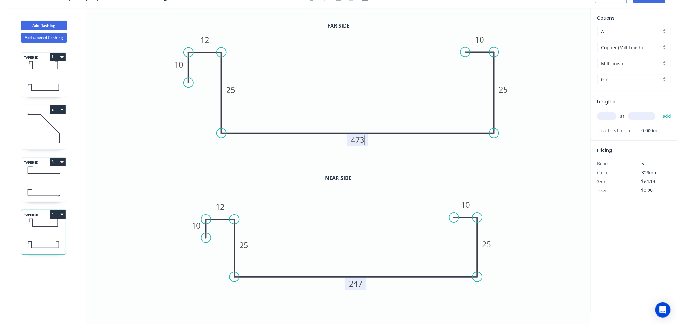
type input "$136.20"
click at [607, 112] on input "text" at bounding box center [607, 116] width 19 height 8
type input "1"
type input "1100"
click at [660, 111] on button "add" at bounding box center [667, 116] width 15 height 11
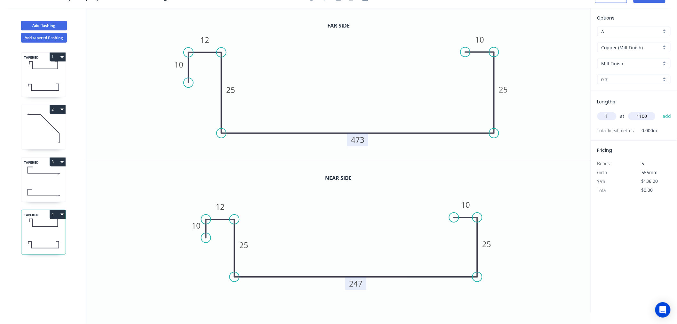
type input "$149.82"
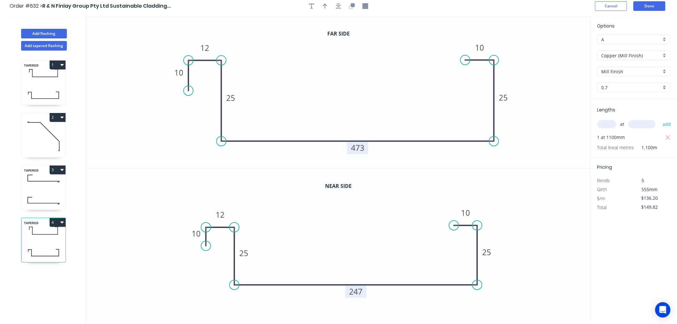
scroll to position [0, 0]
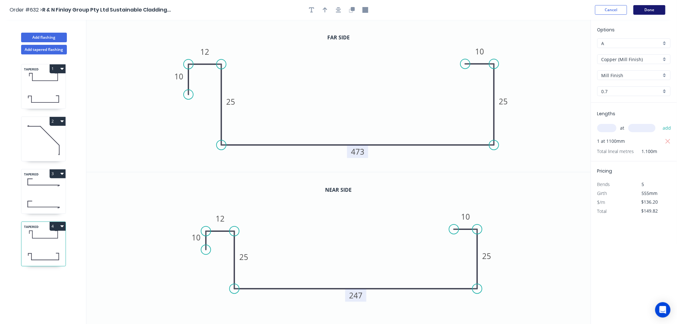
click at [654, 11] on button "Done" at bounding box center [650, 10] width 32 height 10
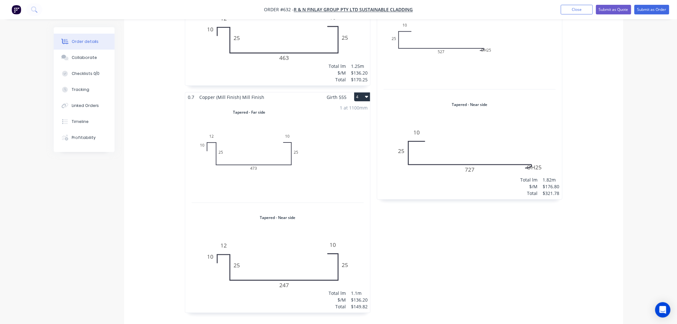
scroll to position [391, 0]
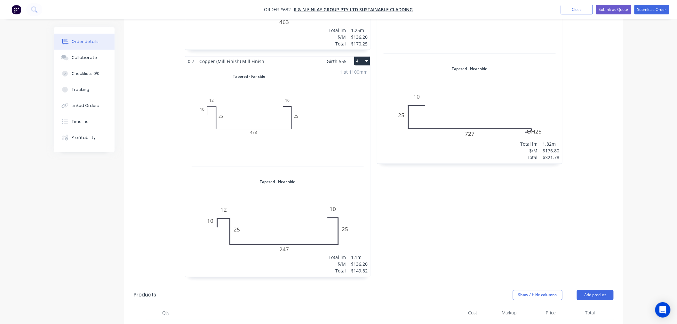
click at [363, 57] on button "4" at bounding box center [362, 61] width 16 height 9
click at [332, 85] on div "Duplicate" at bounding box center [339, 89] width 49 height 9
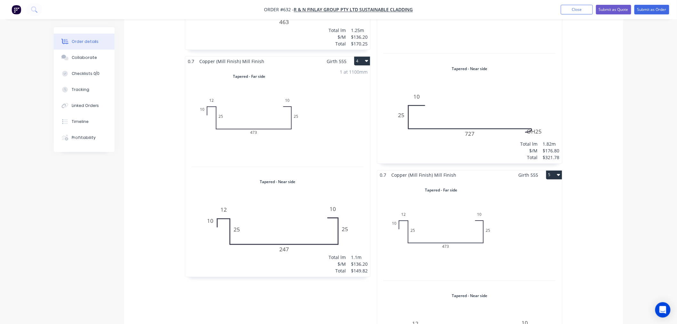
scroll to position [604, 0]
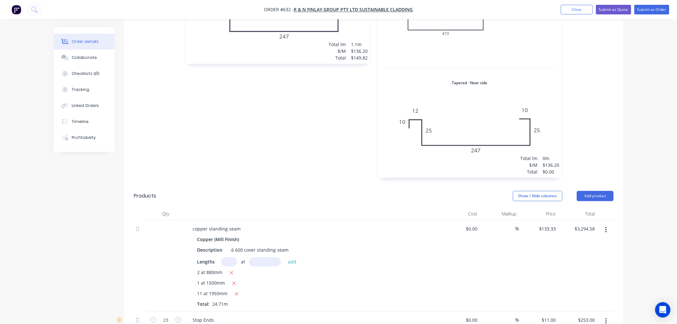
click at [484, 136] on div "Total lm $/M Total 0m $136.20 $0.00" at bounding box center [469, 72] width 185 height 211
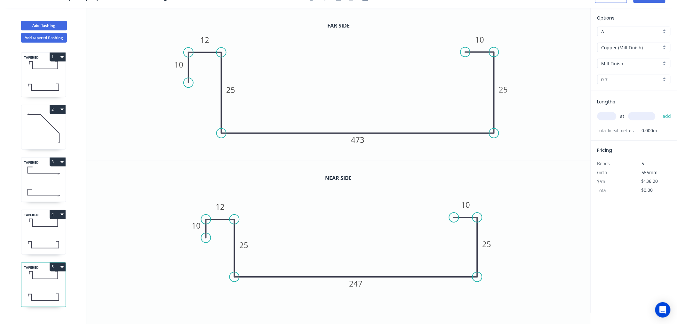
scroll to position [12, 0]
click at [361, 138] on tspan "473" at bounding box center [357, 139] width 13 height 11
click at [520, 105] on icon "0 10 12 25 564 25 10" at bounding box center [338, 84] width 505 height 152
type input "$157.20"
click at [607, 111] on div "at add" at bounding box center [635, 116] width 75 height 11
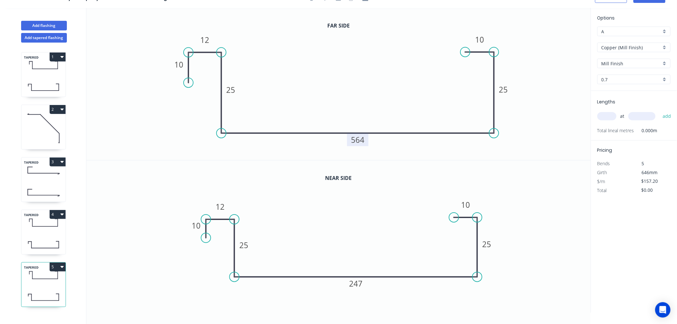
click at [607, 111] on div "at add" at bounding box center [635, 116] width 75 height 11
type input "1"
type input "1050"
click at [660, 111] on button "add" at bounding box center [667, 116] width 15 height 11
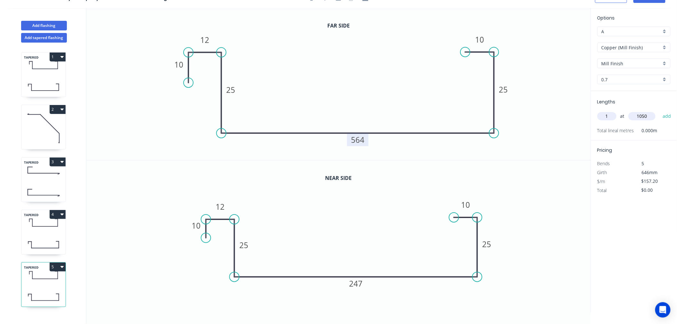
type input "$165.06"
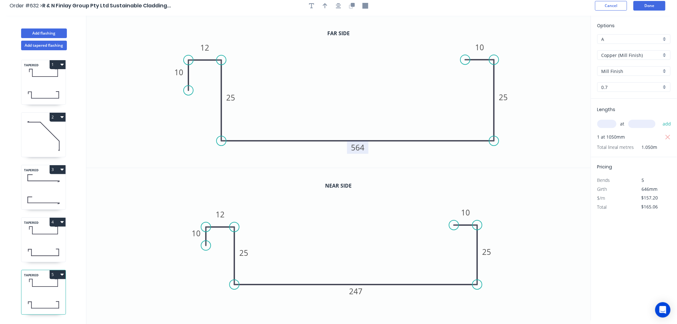
scroll to position [0, 0]
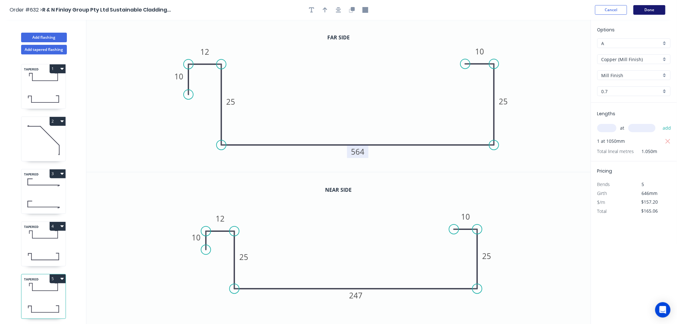
click at [653, 10] on button "Done" at bounding box center [650, 10] width 32 height 10
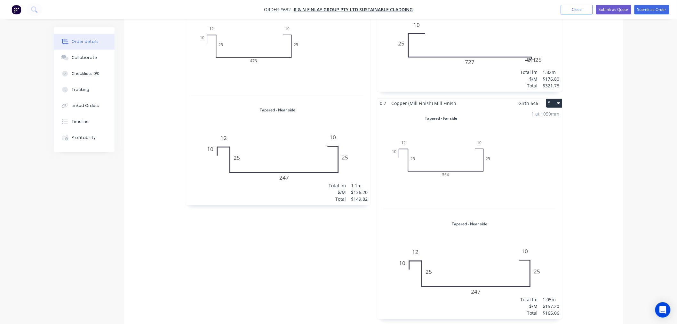
scroll to position [462, 0]
click at [555, 100] on button "5" at bounding box center [555, 104] width 16 height 9
click at [536, 128] on div "Duplicate" at bounding box center [531, 132] width 49 height 9
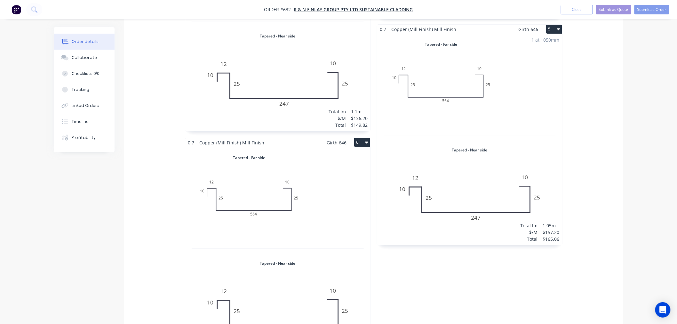
scroll to position [604, 0]
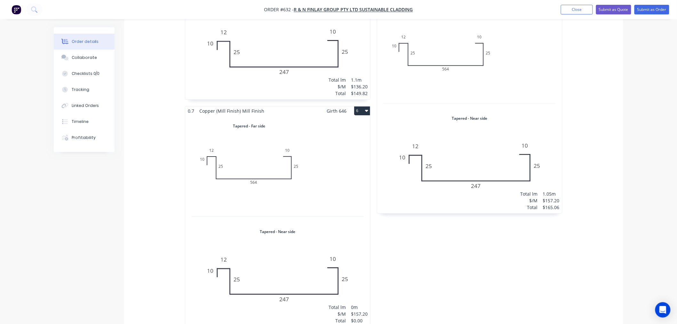
click at [275, 184] on div "Total lm $/M Total 0m $157.20 $0.00" at bounding box center [277, 221] width 185 height 211
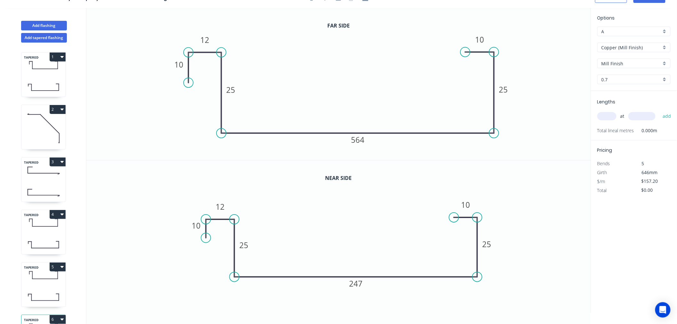
scroll to position [12, 0]
click at [360, 285] on tspan "247" at bounding box center [356, 283] width 13 height 11
click at [363, 141] on tspan "564" at bounding box center [357, 139] width 13 height 11
click at [573, 108] on icon "0 10 12 25 103 25 10" at bounding box center [338, 84] width 505 height 152
type input "$136.20"
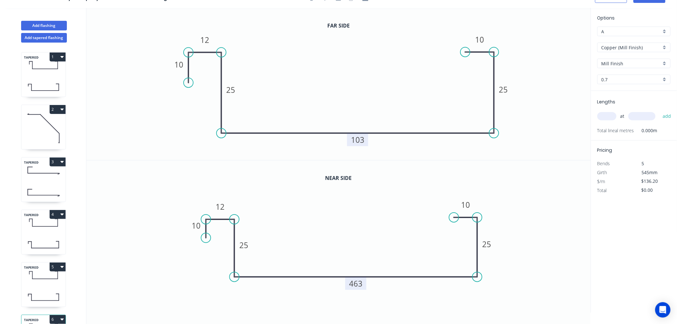
click at [613, 113] on input "text" at bounding box center [607, 116] width 19 height 8
type input "1"
type input "1050"
click at [660, 111] on button "add" at bounding box center [667, 116] width 15 height 11
type input "$143.01"
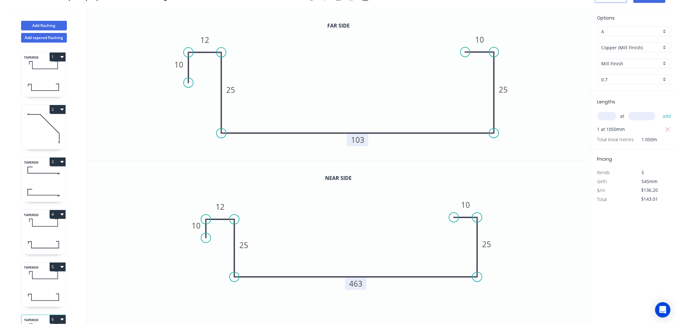
scroll to position [0, 0]
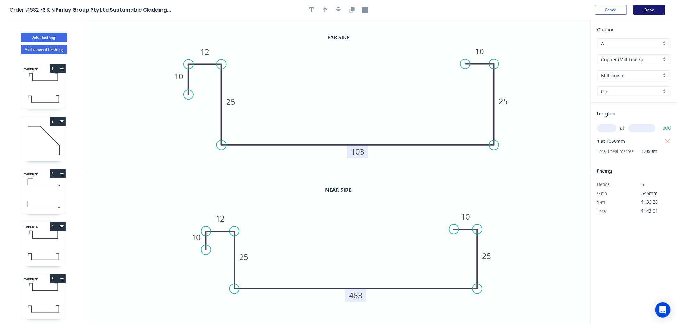
click at [663, 7] on button "Done" at bounding box center [650, 10] width 32 height 10
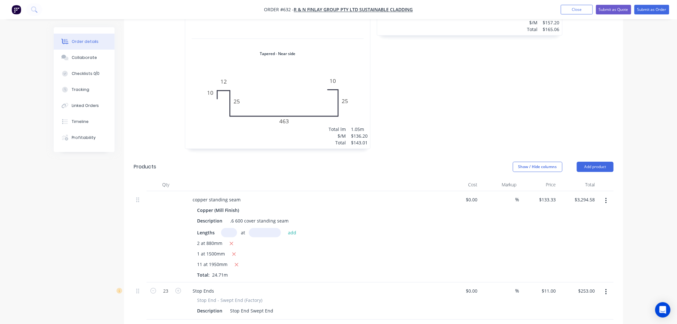
scroll to position [946, 0]
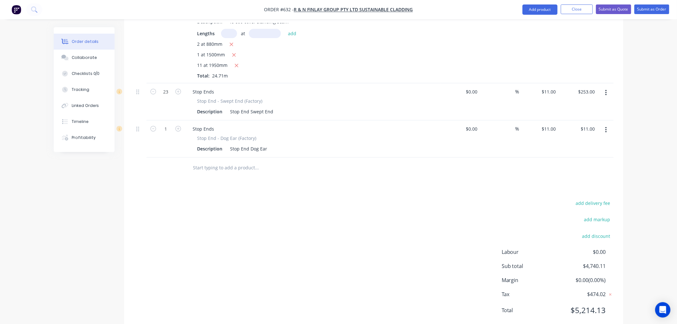
click at [223, 161] on input "text" at bounding box center [257, 167] width 128 height 13
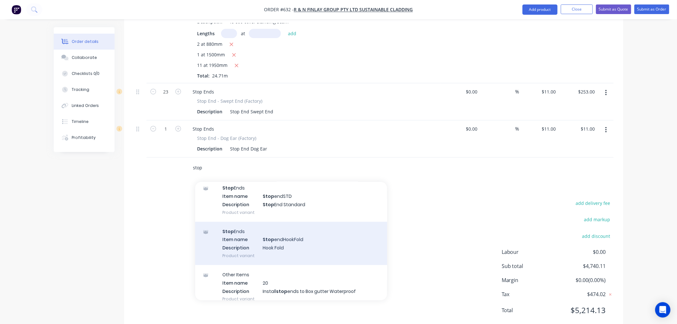
scroll to position [280, 0]
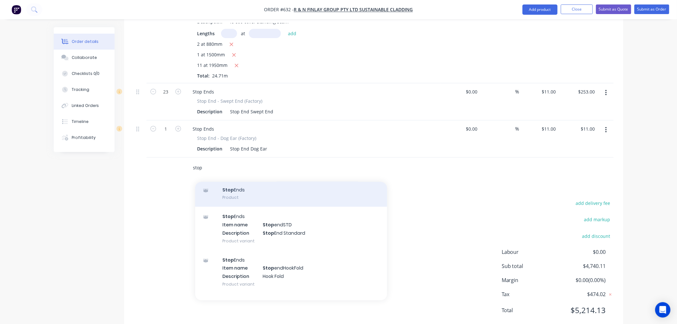
type input "stop"
click at [239, 180] on div "Stop Ends Product" at bounding box center [291, 193] width 192 height 27
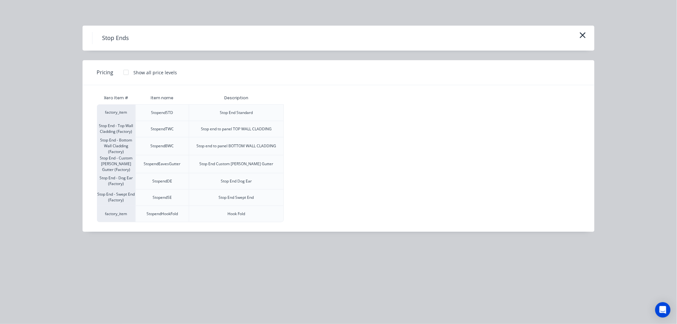
click at [126, 74] on div at bounding box center [126, 72] width 13 height 13
click at [294, 114] on div "$7.70" at bounding box center [301, 113] width 34 height 16
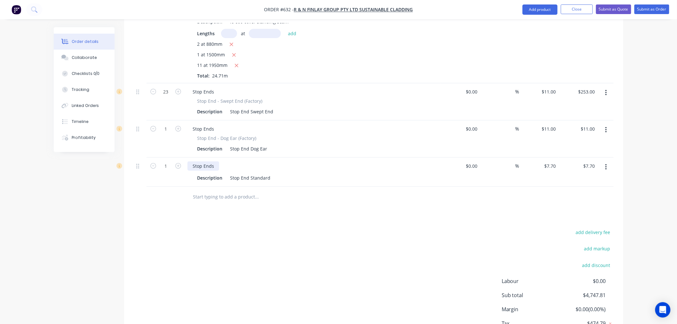
click at [214, 161] on div "Stop Ends" at bounding box center [204, 165] width 32 height 9
click at [181, 162] on button "button" at bounding box center [178, 165] width 8 height 7
type input "3"
type input "$23.10"
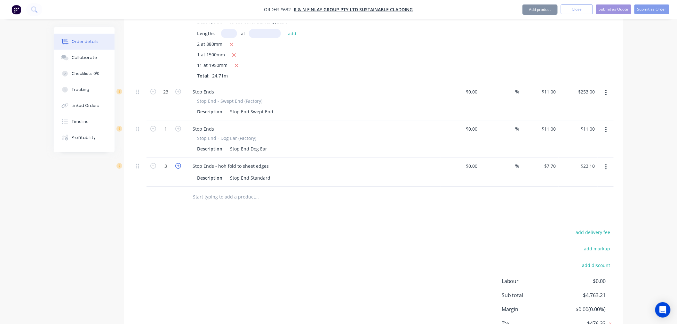
click at [176, 163] on icon "button" at bounding box center [178, 166] width 6 height 6
type input "4"
type input "$30.80"
click at [176, 163] on icon "button" at bounding box center [178, 166] width 6 height 6
type input "5"
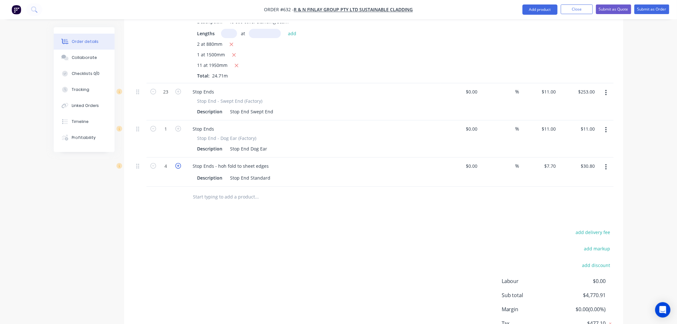
type input "$38.50"
click at [176, 163] on icon "button" at bounding box center [178, 166] width 6 height 6
type input "6"
type input "$46.20"
click at [176, 163] on icon "button" at bounding box center [178, 166] width 6 height 6
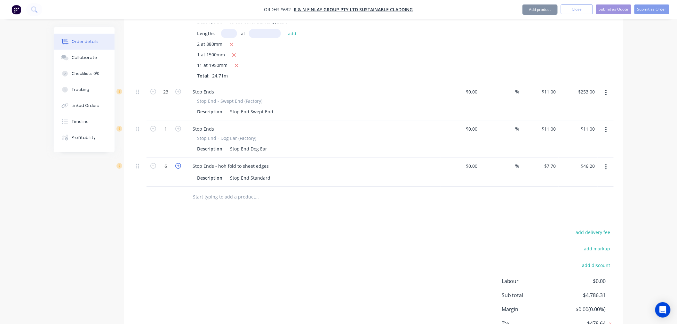
type input "7"
type input "$53.90"
click at [176, 163] on icon "button" at bounding box center [178, 166] width 6 height 6
type input "8"
type input "$61.60"
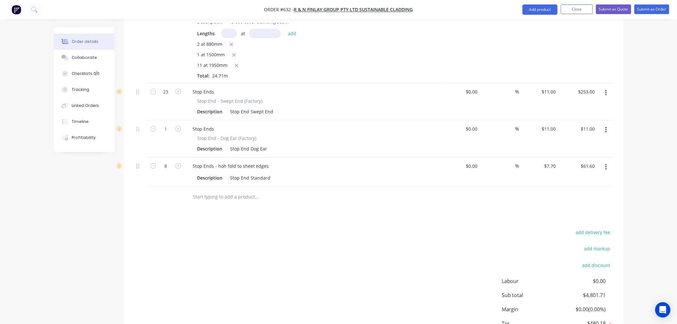
click at [355, 228] on div "add delivery fee add markup add discount Labour $0.00 Sub total $4,801.71 Margi…" at bounding box center [374, 290] width 480 height 124
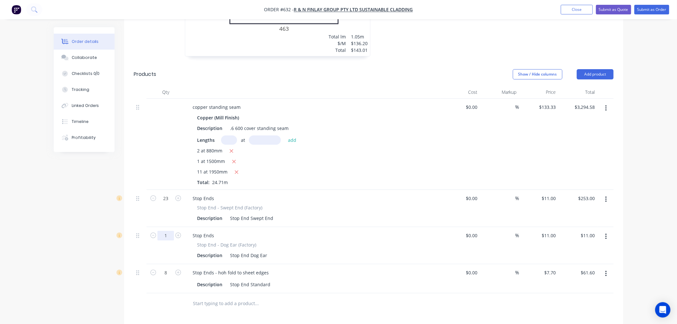
click at [171, 231] on input "1" at bounding box center [166, 236] width 17 height 10
type input "7"
click at [372, 194] on div "Stop Ends" at bounding box center [313, 198] width 251 height 9
type input "$77.00"
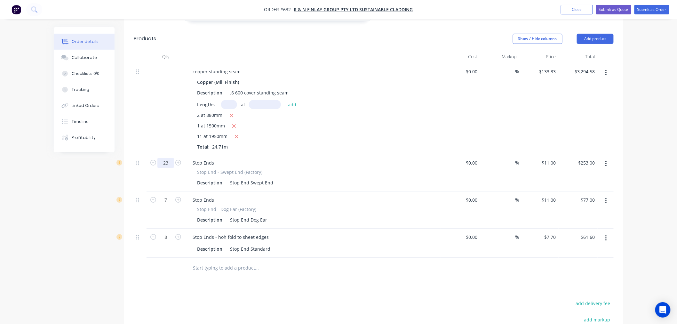
click at [171, 158] on input "23" at bounding box center [166, 163] width 17 height 10
type input "28"
type input "$308.00"
click at [368, 100] on div "Lengths at add" at bounding box center [313, 104] width 232 height 9
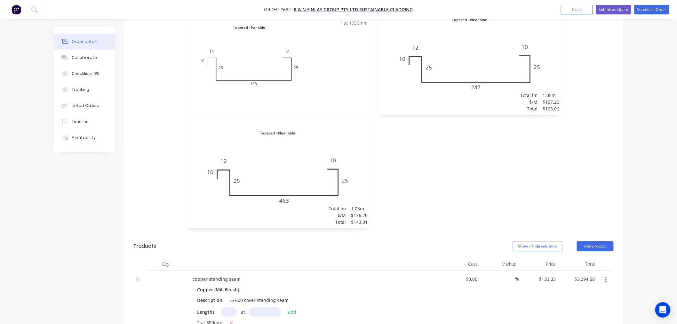
scroll to position [584, 0]
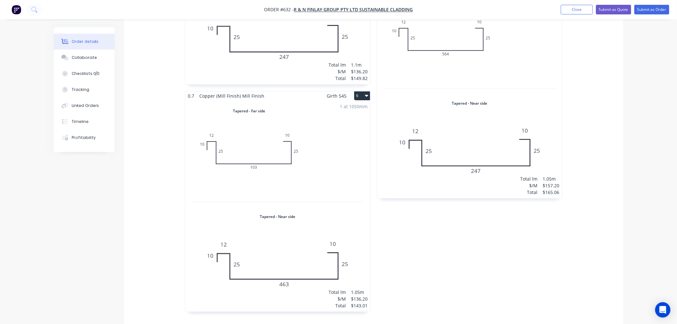
click at [363, 91] on button "6" at bounding box center [362, 95] width 16 height 9
click at [349, 119] on div "Duplicate" at bounding box center [339, 123] width 49 height 9
click at [499, 248] on div "Total lm $/M Total 0m $136.20 $0.00" at bounding box center [469, 320] width 185 height 211
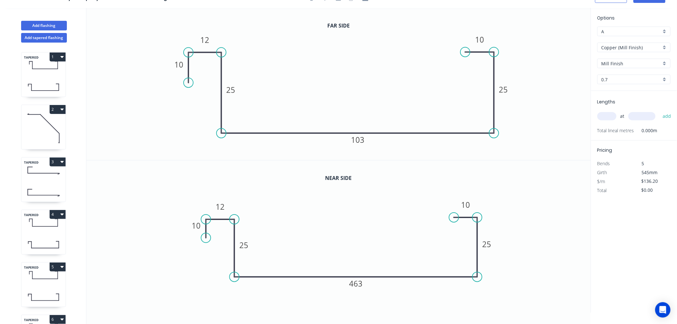
scroll to position [12, 0]
click at [363, 284] on tspan "463" at bounding box center [356, 283] width 13 height 11
click at [365, 142] on rect at bounding box center [357, 139] width 21 height 13
type input "$115.10"
click at [363, 142] on tspan "103" at bounding box center [357, 139] width 13 height 11
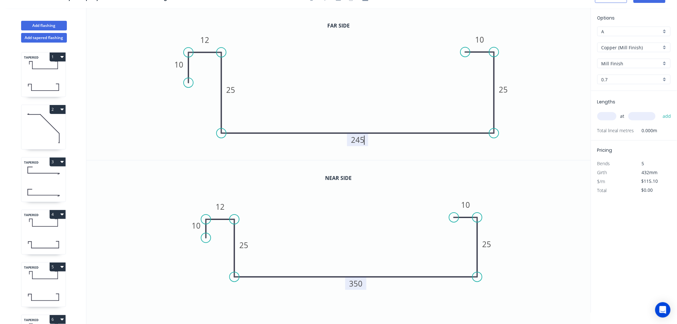
click at [609, 116] on input "text" at bounding box center [607, 116] width 19 height 8
type input "1"
type input "1471"
click at [660, 111] on button "add" at bounding box center [667, 116] width 15 height 11
type input "$169.31"
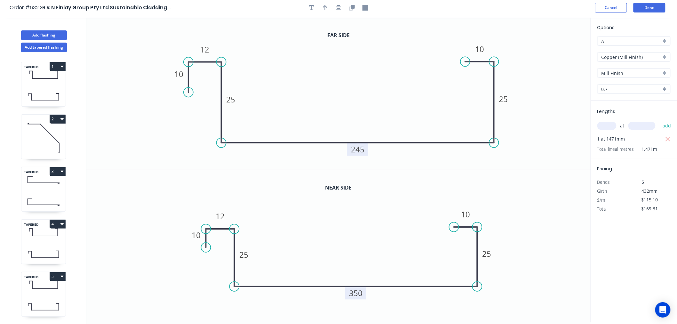
scroll to position [0, 0]
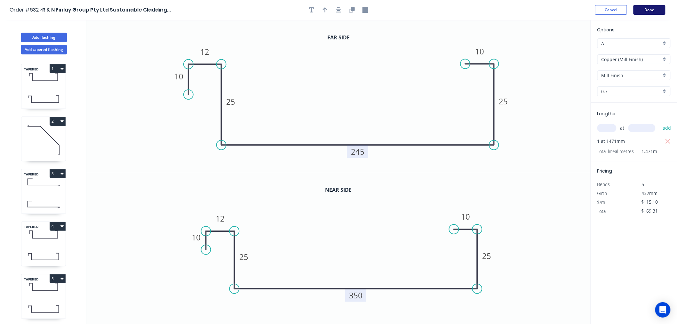
click at [646, 12] on button "Done" at bounding box center [650, 10] width 32 height 10
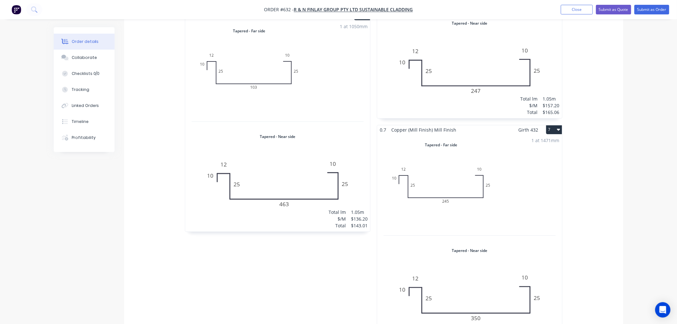
scroll to position [662, 0]
click at [552, 127] on button "7" at bounding box center [555, 131] width 16 height 9
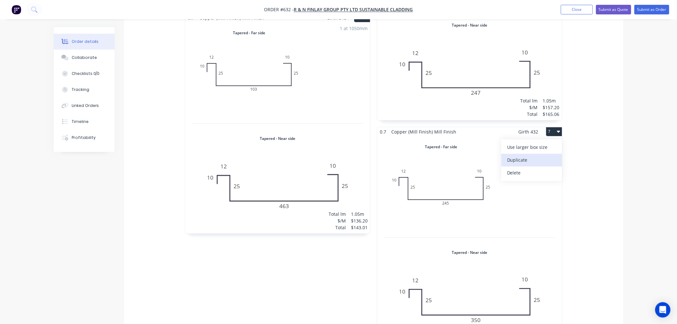
click at [528, 155] on div "Duplicate" at bounding box center [531, 159] width 49 height 9
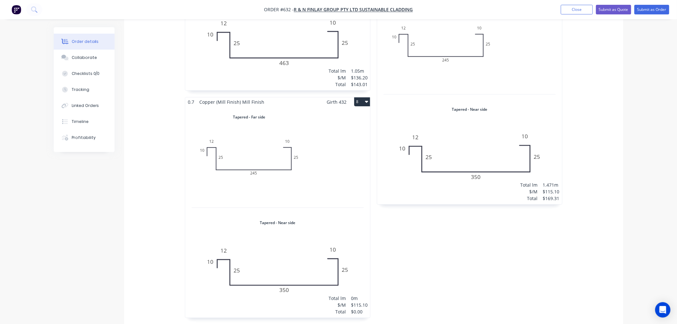
scroll to position [876, 0]
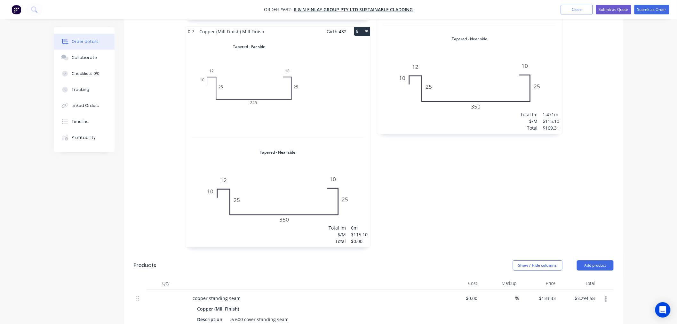
click at [345, 136] on div "Total lm $/M Total 0m $115.10 $0.00" at bounding box center [277, 141] width 185 height 211
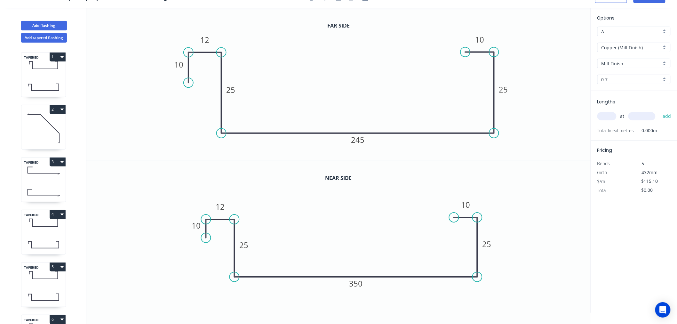
click at [606, 116] on input "text" at bounding box center [607, 116] width 19 height 8
type input "1"
type input "1609"
click at [660, 111] on button "add" at bounding box center [667, 116] width 15 height 11
type input "$185.20"
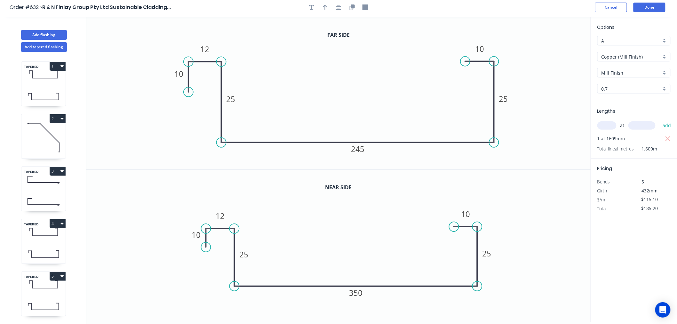
scroll to position [0, 0]
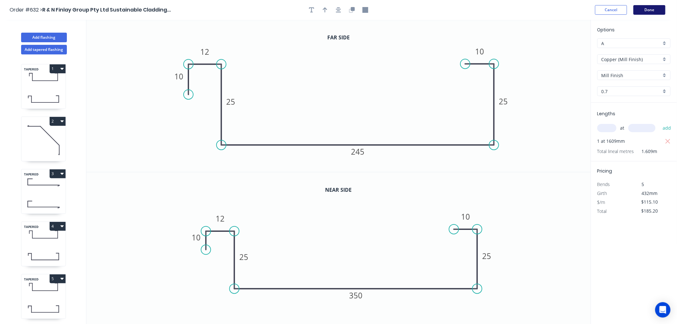
click at [650, 7] on button "Done" at bounding box center [650, 10] width 32 height 10
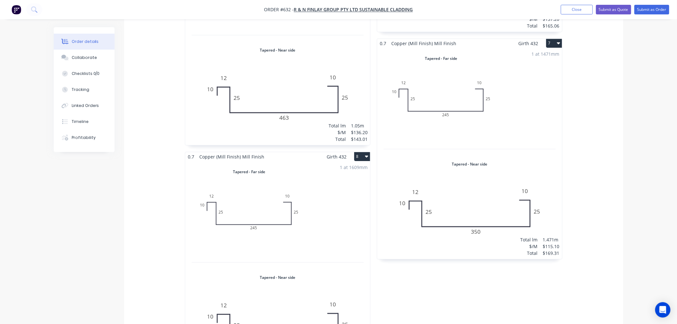
scroll to position [711, 0]
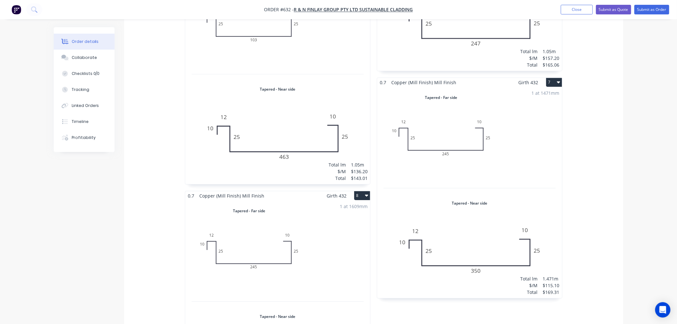
click at [361, 191] on button "8" at bounding box center [362, 195] width 16 height 9
click at [350, 219] on div "Duplicate" at bounding box center [339, 223] width 49 height 9
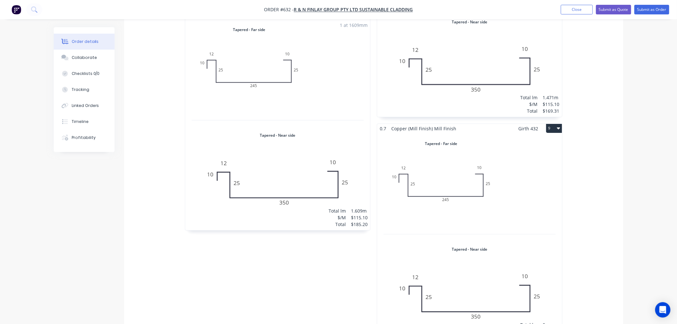
scroll to position [889, 0]
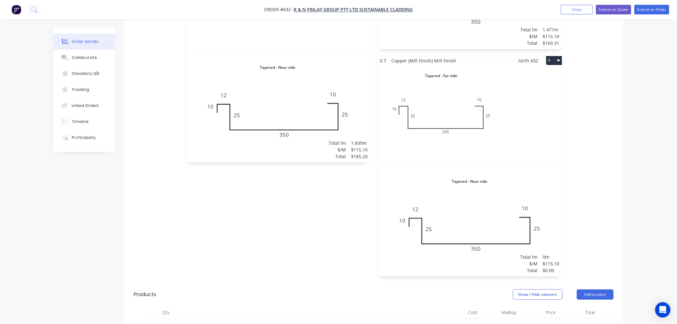
click at [459, 225] on div "Total lm $/M Total 0m $115.10 $0.00" at bounding box center [469, 170] width 185 height 211
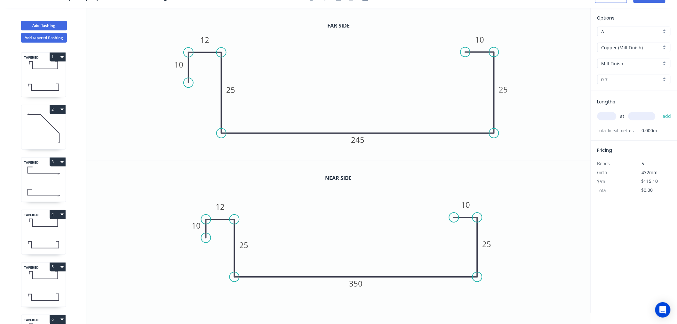
scroll to position [12, 0]
click at [363, 284] on rect at bounding box center [356, 283] width 21 height 13
click at [363, 283] on rect at bounding box center [356, 283] width 21 height 13
click at [362, 283] on tspan "350" at bounding box center [356, 283] width 13 height 11
click at [364, 140] on tspan "245" at bounding box center [357, 139] width 13 height 11
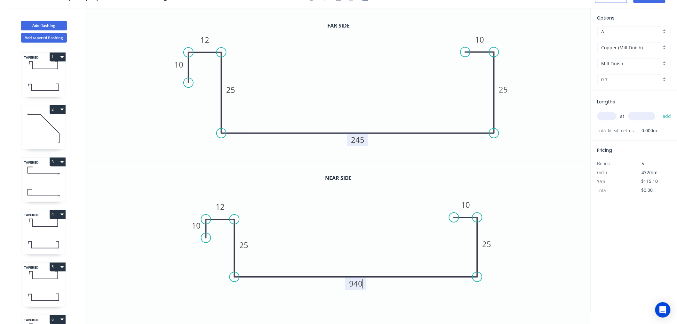
type input "$241.30"
click at [522, 149] on icon "0 10 12 25 75 25 10" at bounding box center [338, 84] width 505 height 152
click at [607, 114] on input "text" at bounding box center [607, 116] width 19 height 8
type input "1"
type input "1900"
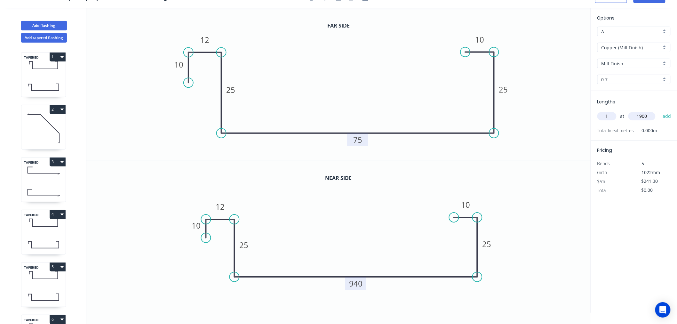
click at [660, 111] on button "add" at bounding box center [667, 116] width 15 height 11
type input "$458.47"
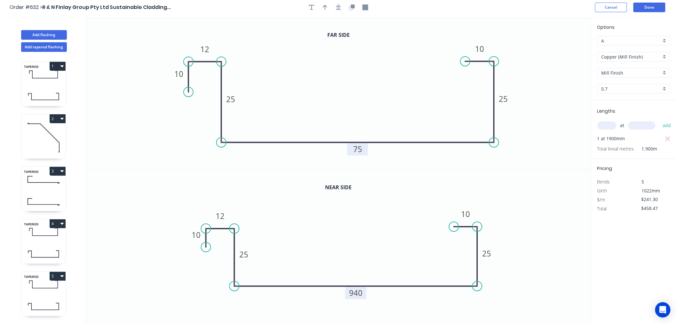
scroll to position [0, 0]
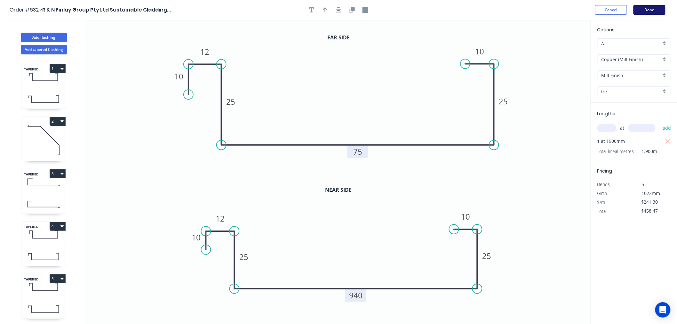
click at [649, 7] on button "Done" at bounding box center [650, 10] width 32 height 10
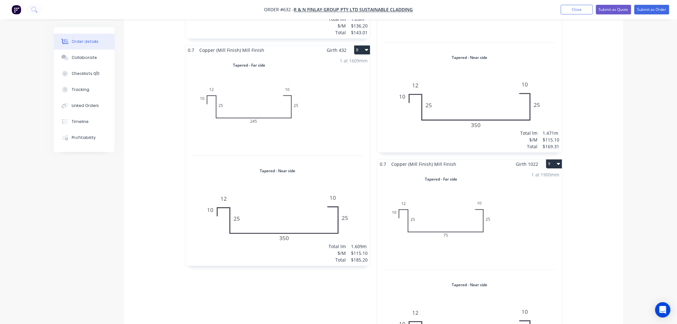
scroll to position [854, 0]
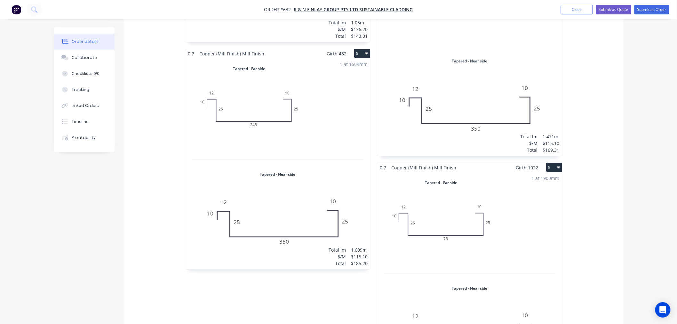
click at [553, 163] on button "9" at bounding box center [555, 167] width 16 height 9
click at [539, 191] on div "Duplicate" at bounding box center [531, 195] width 49 height 9
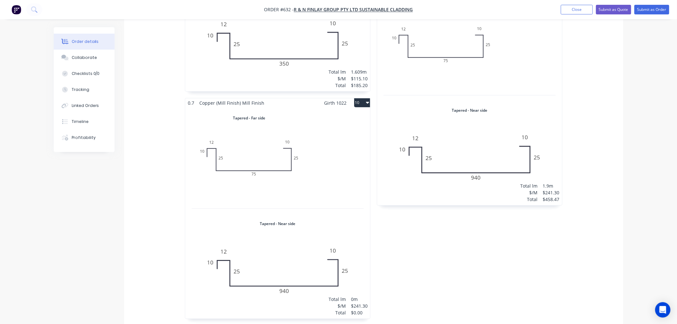
click at [334, 194] on div "Total lm $/M Total 0m $241.30 $0.00" at bounding box center [277, 213] width 185 height 211
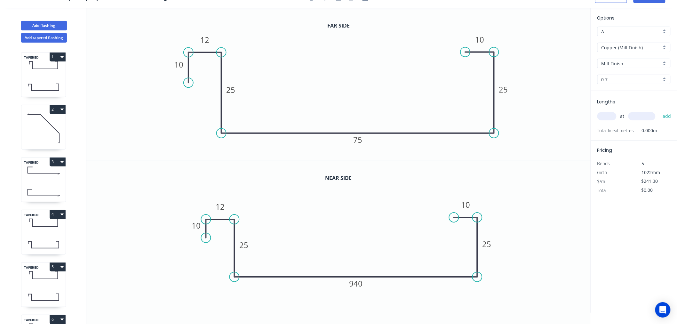
click at [611, 116] on input "text" at bounding box center [607, 116] width 19 height 8
type input "1"
type input "2620"
click at [660, 111] on button "add" at bounding box center [667, 116] width 15 height 11
type input "$632.21"
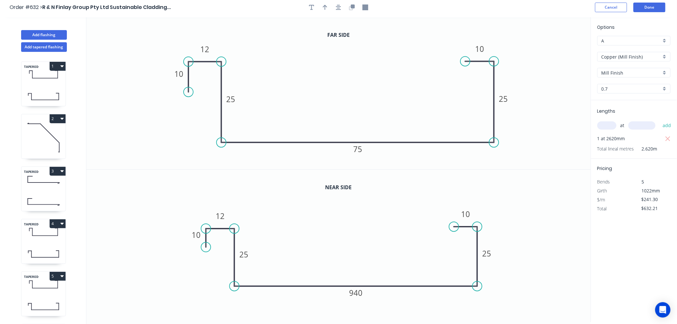
scroll to position [0, 0]
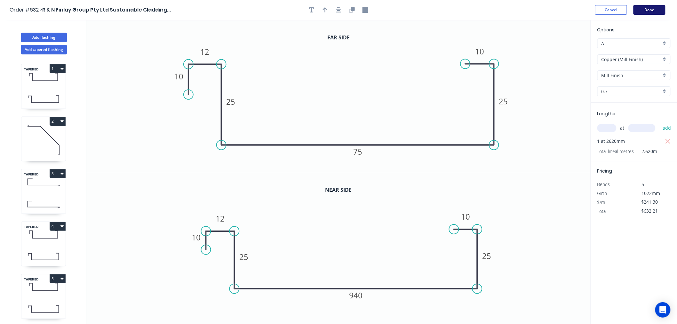
click at [647, 9] on button "Done" at bounding box center [650, 10] width 32 height 10
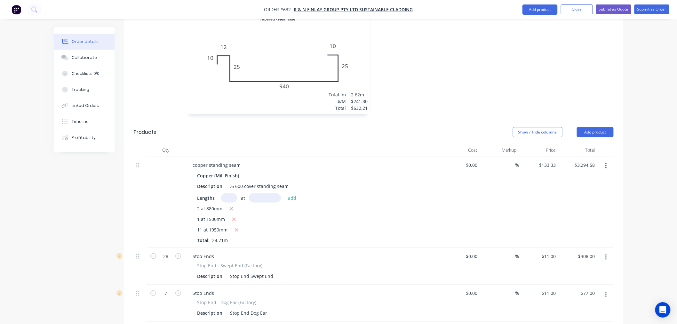
scroll to position [1430, 0]
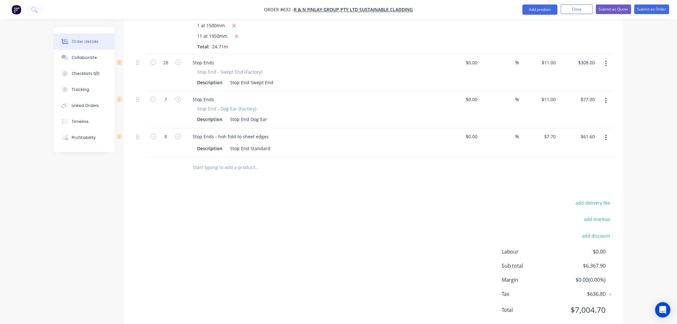
click at [211, 161] on input "text" at bounding box center [257, 167] width 128 height 13
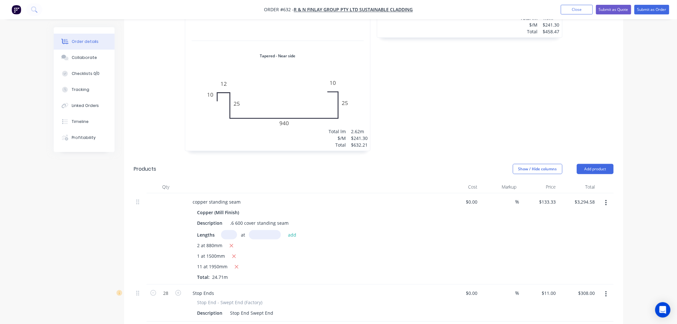
scroll to position [1288, 0]
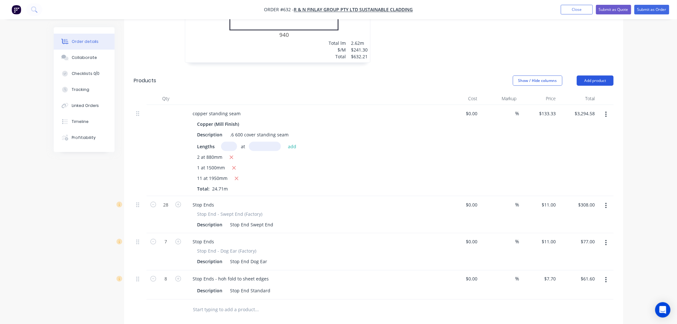
click at [595, 76] on button "Add product" at bounding box center [595, 81] width 37 height 10
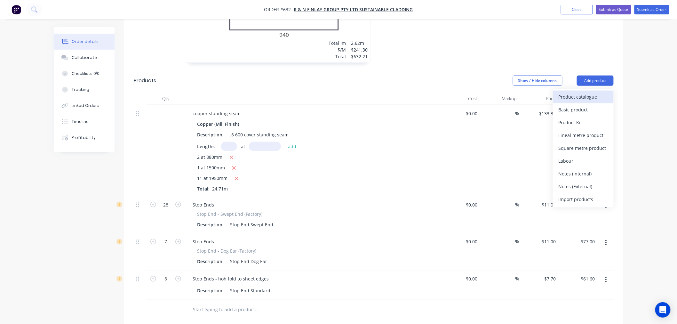
click at [580, 92] on div "Product catalogue" at bounding box center [583, 96] width 49 height 9
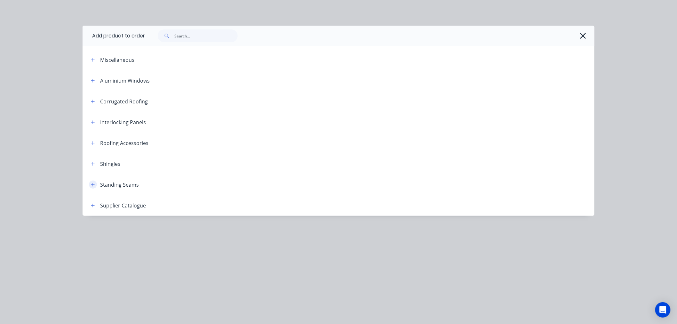
click at [94, 186] on icon "button" at bounding box center [93, 184] width 4 height 4
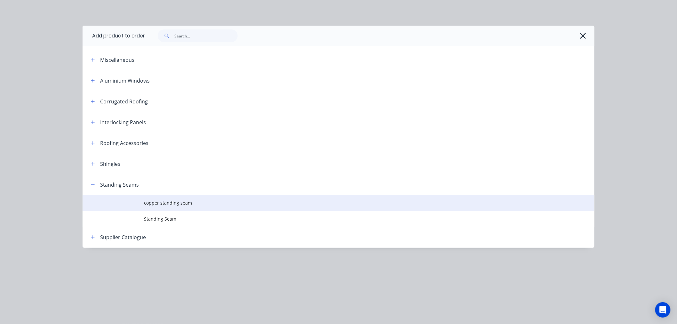
click at [153, 206] on td "copper standing seam" at bounding box center [369, 203] width 451 height 16
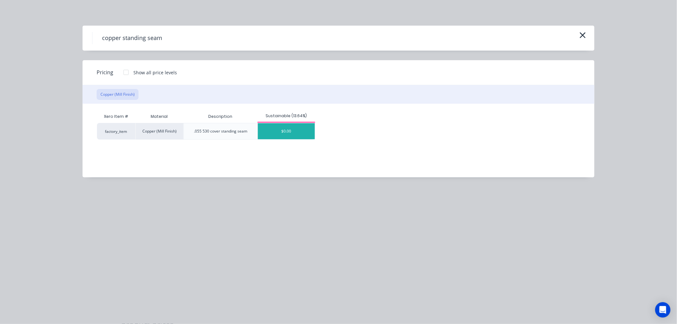
click at [274, 130] on div "$0.00" at bounding box center [286, 131] width 57 height 16
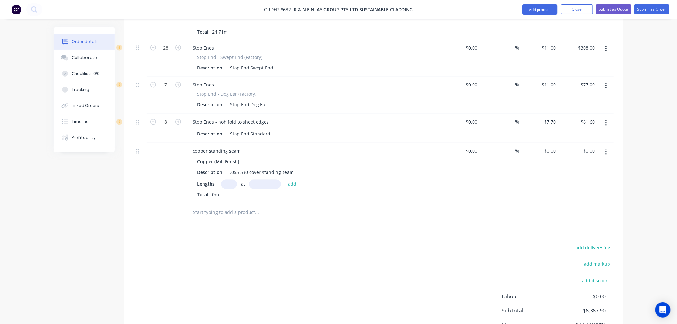
scroll to position [1489, 0]
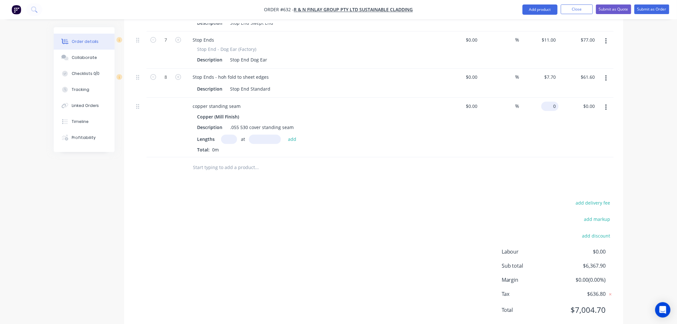
click at [552, 102] on input "0" at bounding box center [551, 106] width 15 height 9
type input "$111.66"
click at [417, 135] on div "Lengths at add" at bounding box center [313, 139] width 232 height 9
click at [233, 135] on input "text" at bounding box center [229, 139] width 16 height 9
type input "1"
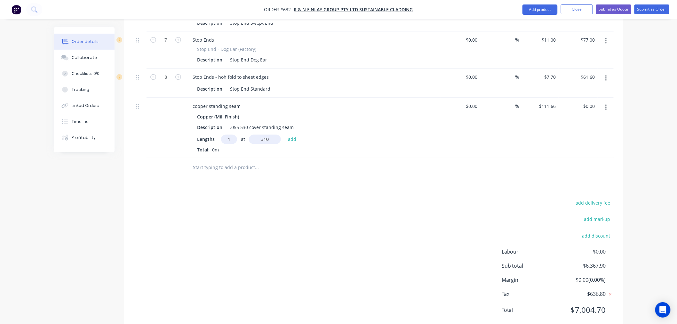
type input "310"
click at [285, 135] on button "add" at bounding box center [292, 139] width 15 height 9
type input "$34.61"
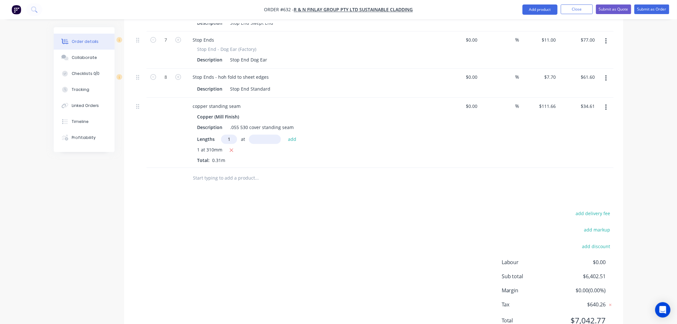
type input "1"
type input "615"
click at [285, 135] on button "add" at bounding box center [292, 139] width 15 height 9
type input "$103.29"
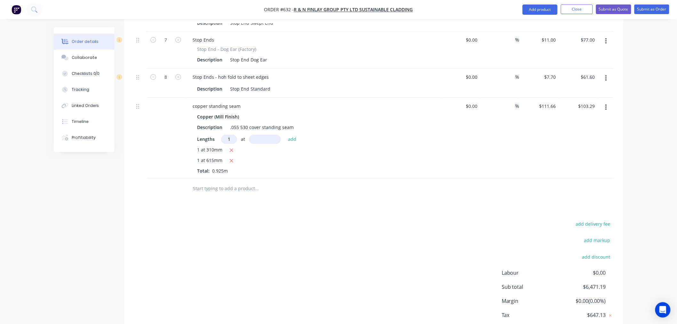
type input "1"
type input "920"
click at [285, 135] on button "add" at bounding box center [292, 139] width 15 height 9
type input "$206.01"
type input "1"
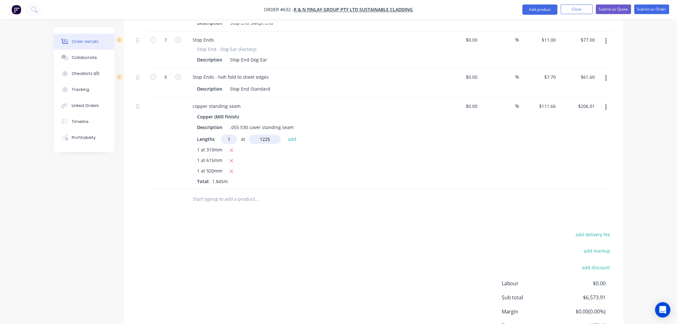
type input "1225"
click at [285, 135] on button "add" at bounding box center [292, 139] width 15 height 9
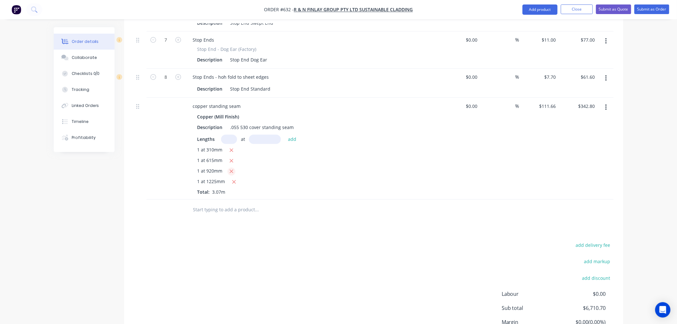
click at [231, 169] on icon "button" at bounding box center [232, 172] width 4 height 6
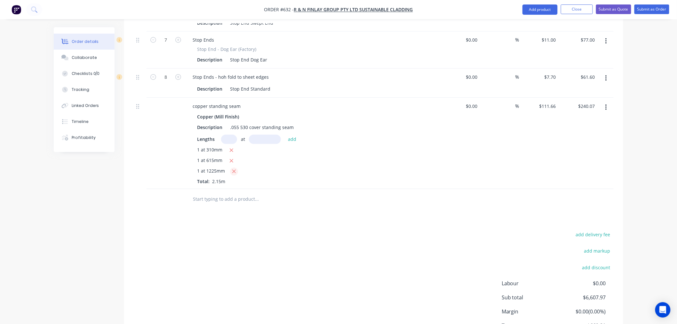
click at [232, 169] on icon "button" at bounding box center [234, 172] width 4 height 6
type input "$103.29"
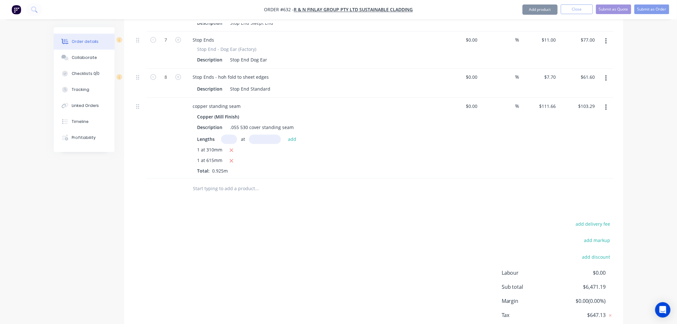
click at [231, 135] on input "text" at bounding box center [229, 139] width 16 height 9
type input "1"
type input "1020"
click at [285, 135] on button "add" at bounding box center [292, 139] width 15 height 9
type input "$217.18"
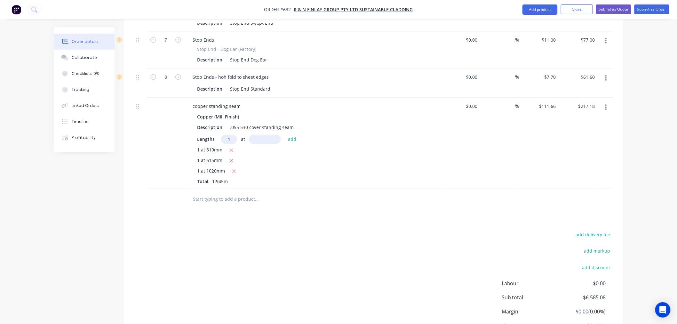
type input "1"
type input "1330"
click at [285, 135] on button "add" at bounding box center [292, 139] width 15 height 9
type input "$365.69"
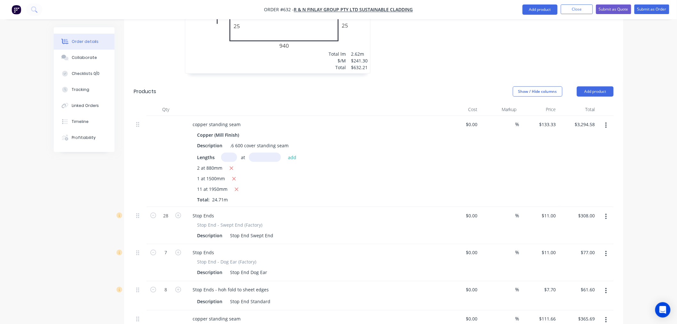
scroll to position [1276, 0]
click at [170, 212] on input "28" at bounding box center [166, 217] width 17 height 10
type input "35"
click at [406, 166] on div "2 at 880mm" at bounding box center [313, 170] width 232 height 8
type input "$385.00"
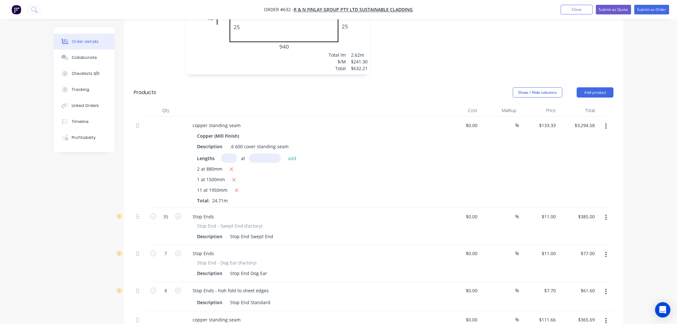
scroll to position [1311, 0]
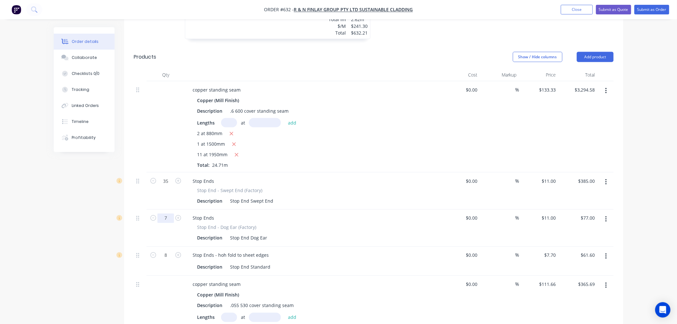
click at [169, 214] on input "7" at bounding box center [166, 219] width 17 height 10
type input "16"
type input "$176.00"
click at [384, 173] on div "Stop Ends Stop End - Swept End (Factory) Description Stop End Swept End" at bounding box center [313, 191] width 256 height 37
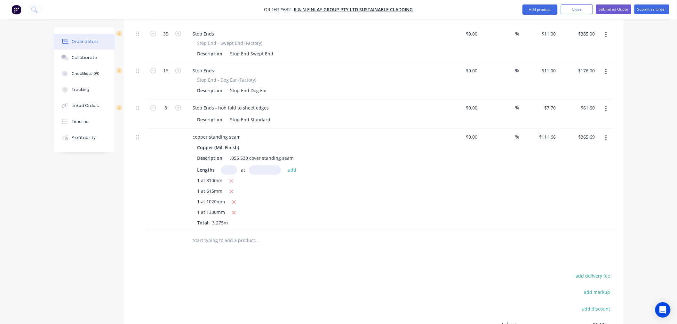
scroll to position [1461, 0]
click at [240, 232] on input "text" at bounding box center [257, 238] width 128 height 13
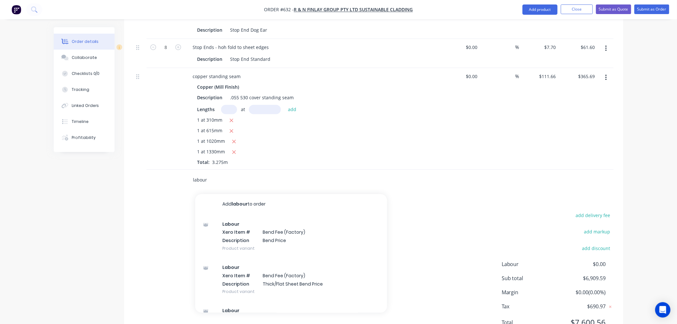
scroll to position [1532, 0]
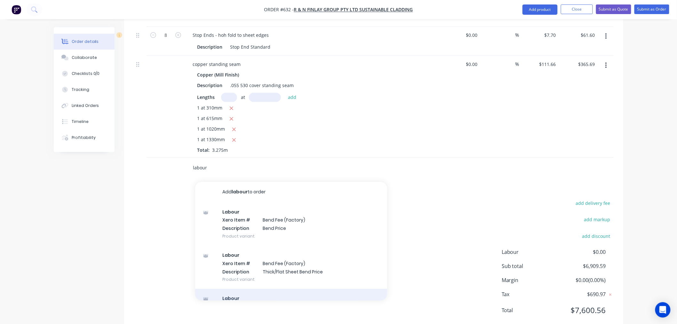
type input "labour"
click at [235, 289] on div "Labour Xero Item # Bend Fee (Factory) Description >5mm Flat Sheet Bend Fee Prod…" at bounding box center [291, 310] width 192 height 43
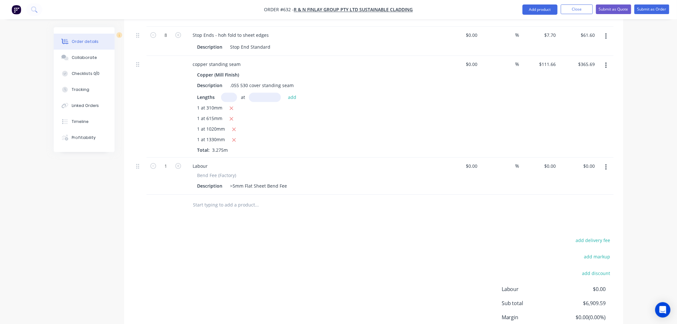
click at [604, 161] on button "button" at bounding box center [606, 167] width 15 height 12
click at [587, 218] on div "Delete" at bounding box center [583, 222] width 49 height 9
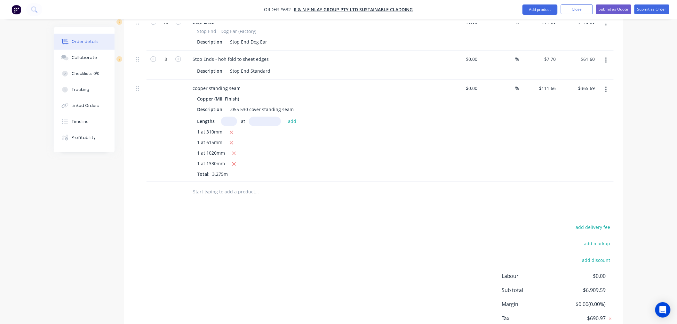
scroll to position [1461, 0]
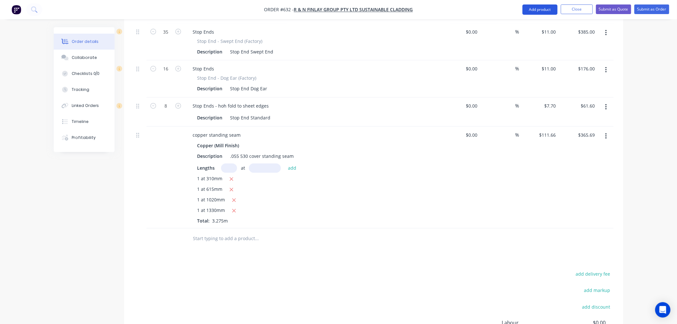
click at [543, 12] on button "Add product" at bounding box center [540, 9] width 35 height 10
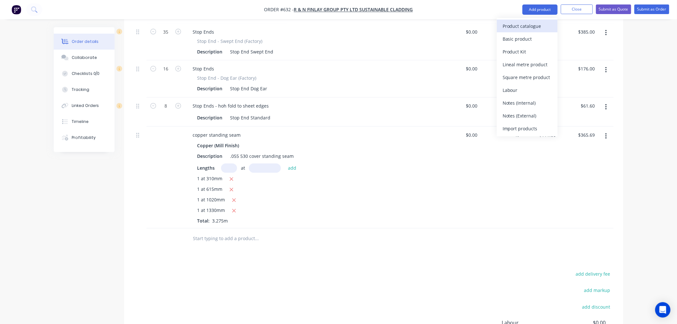
click at [544, 21] on div "Product catalogue" at bounding box center [527, 25] width 49 height 9
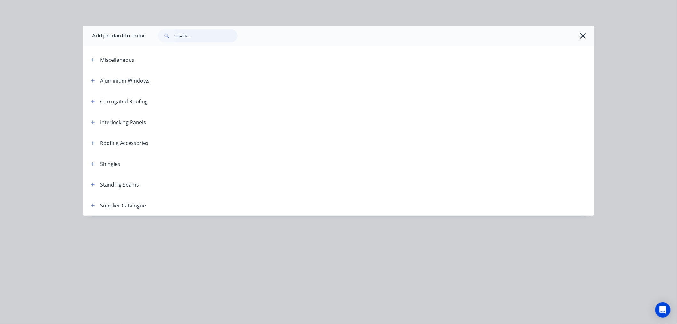
click at [203, 38] on input "text" at bounding box center [205, 35] width 63 height 13
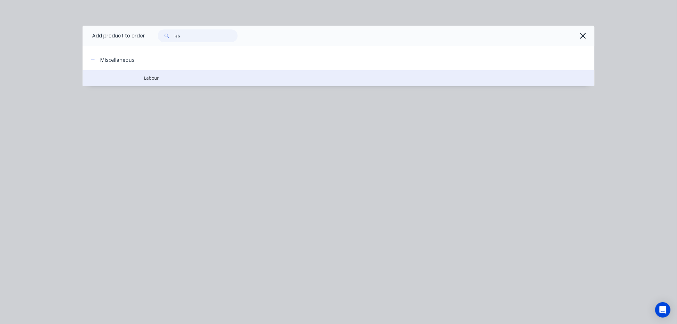
type input "lab"
click at [169, 81] on td "Labour" at bounding box center [369, 78] width 451 height 16
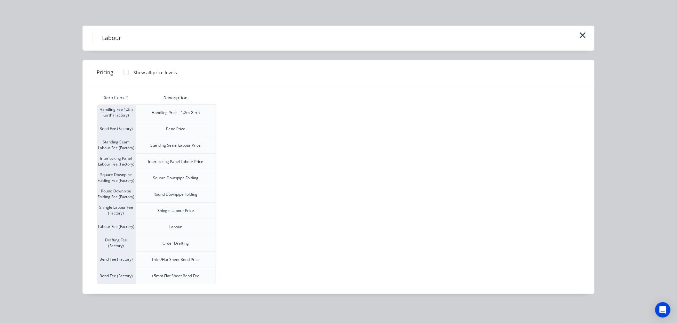
click at [127, 72] on div at bounding box center [126, 72] width 13 height 13
click at [241, 227] on div "$120.00" at bounding box center [232, 227] width 32 height 16
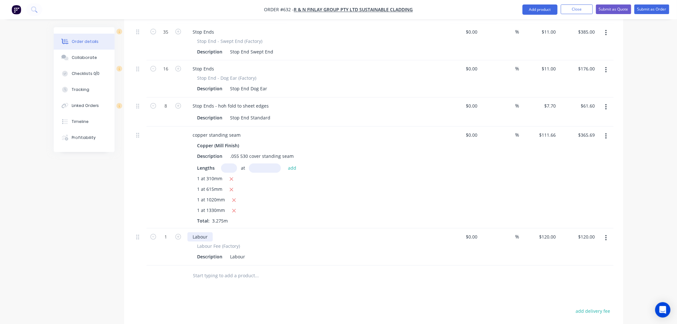
click at [212, 232] on div "Labour" at bounding box center [200, 236] width 25 height 9
click at [348, 197] on div "1 at 1020mm" at bounding box center [313, 201] width 232 height 8
click at [164, 232] on input "1" at bounding box center [166, 237] width 17 height 10
type input "6"
click at [494, 155] on div "%" at bounding box center [500, 178] width 39 height 102
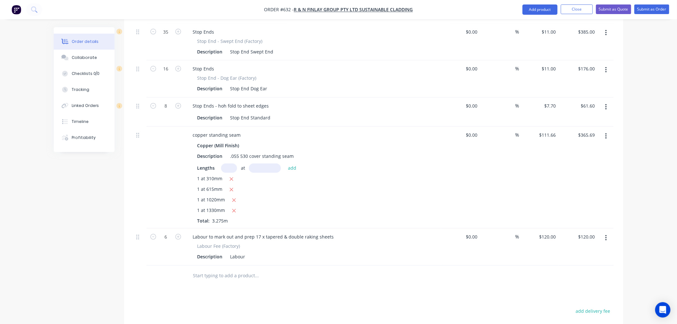
type input "$720.00"
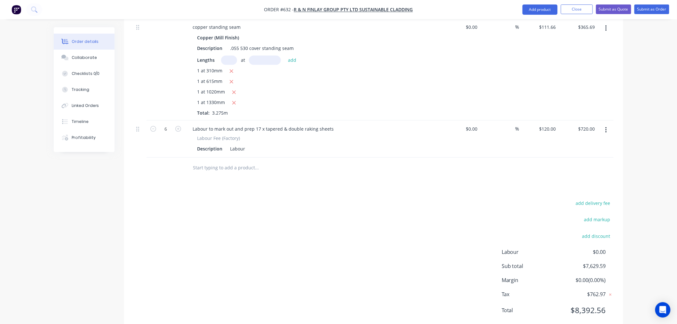
scroll to position [1569, 0]
click at [168, 124] on input "6" at bounding box center [166, 129] width 17 height 10
click at [170, 124] on input "6" at bounding box center [166, 129] width 17 height 10
click at [172, 124] on input "6" at bounding box center [166, 129] width 17 height 10
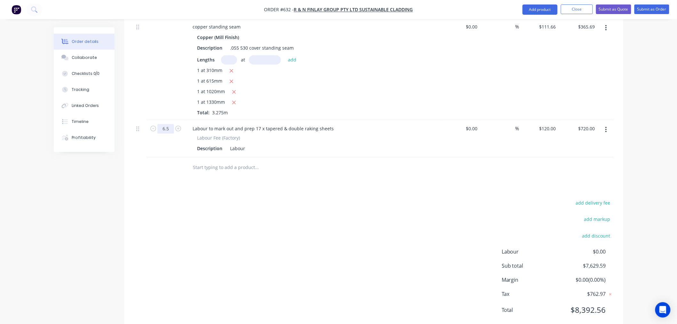
type input "6.5"
click at [280, 255] on div "add delivery fee add markup add discount Labour $0.00 Sub total $7,629.59 Margi…" at bounding box center [374, 261] width 480 height 124
type input "$780.00"
click at [215, 161] on input "text" at bounding box center [257, 167] width 128 height 13
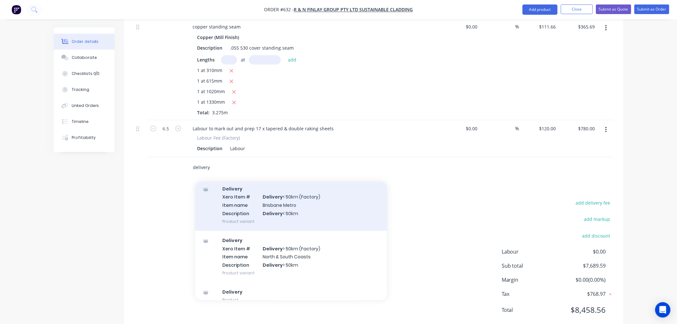
scroll to position [32, 0]
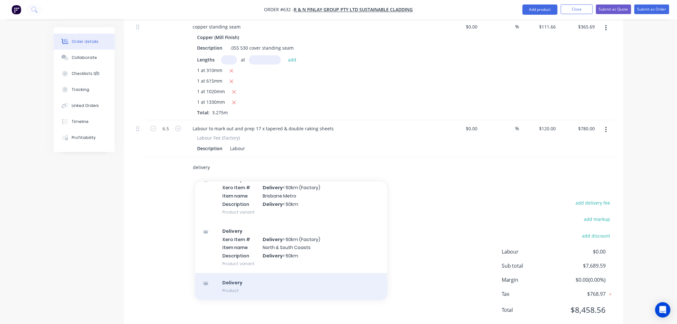
type input "delivery"
click at [234, 273] on div "Delivery Product" at bounding box center [291, 286] width 192 height 27
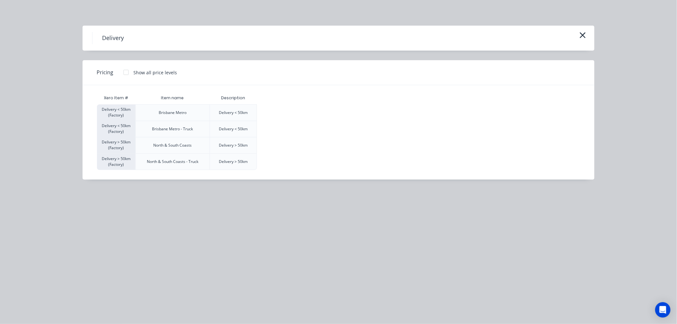
click at [126, 73] on div at bounding box center [126, 72] width 13 height 13
click at [280, 115] on div "$120.00" at bounding box center [273, 113] width 32 height 16
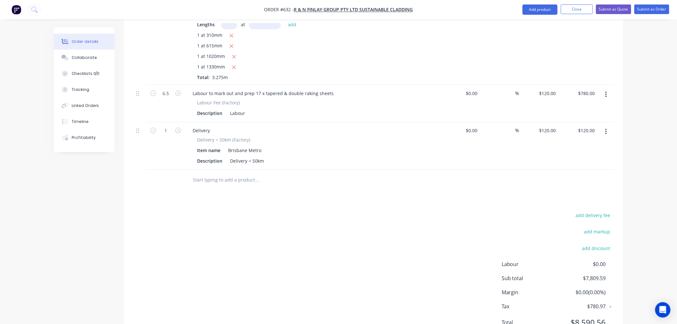
scroll to position [1617, 0]
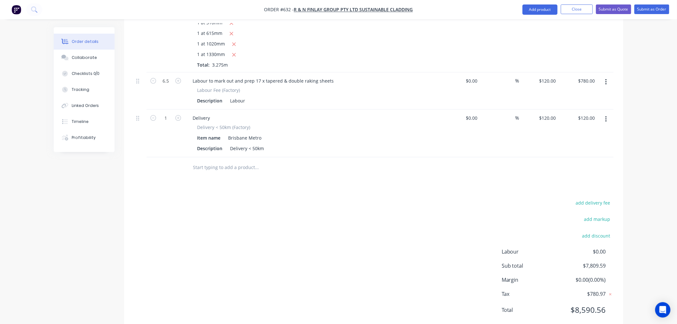
click at [223, 161] on input "text" at bounding box center [257, 167] width 128 height 13
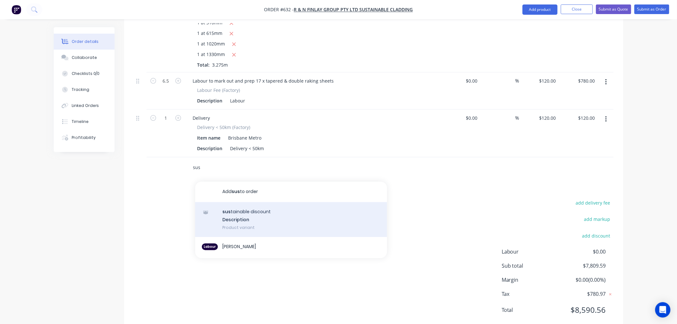
type input "sus"
click at [257, 207] on div "sus tainable discount Description Product variant" at bounding box center [291, 219] width 192 height 35
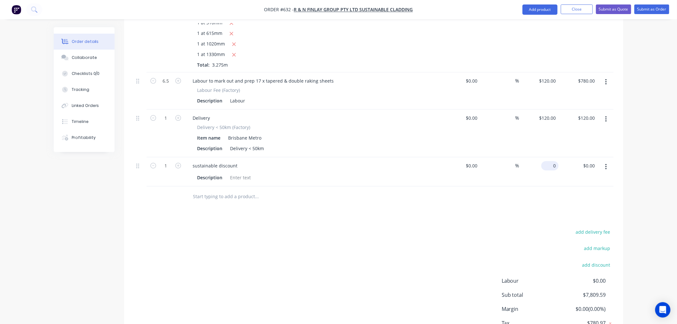
click at [558, 161] on input "0" at bounding box center [551, 165] width 15 height 9
click at [515, 228] on div "add delivery fee add markup add discount Labour $0.00 Sub total $7,809.59 Margi…" at bounding box center [374, 290] width 480 height 124
type input "$-503.00"
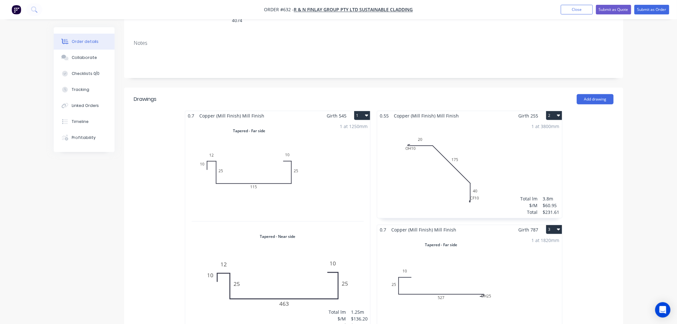
scroll to position [0, 0]
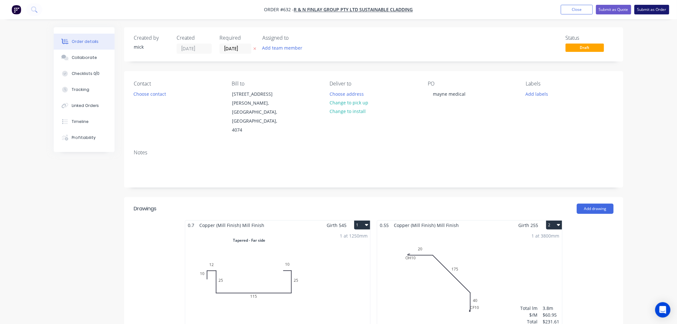
click at [657, 7] on button "Submit as Order" at bounding box center [652, 10] width 35 height 10
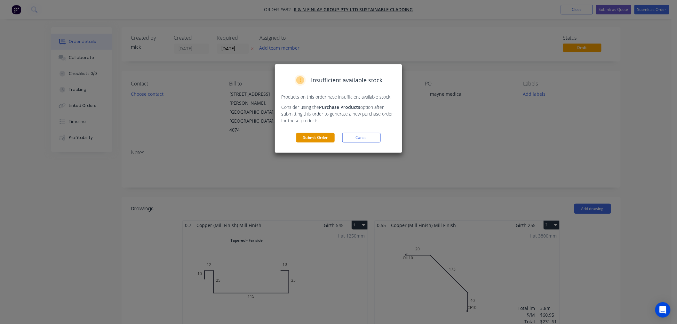
click at [311, 136] on button "Submit Order" at bounding box center [315, 138] width 38 height 10
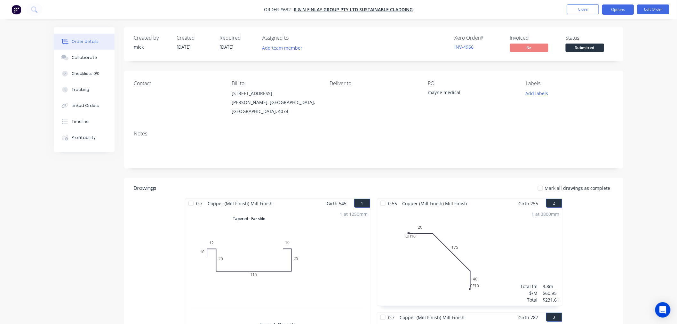
click at [622, 12] on button "Options" at bounding box center [619, 9] width 32 height 10
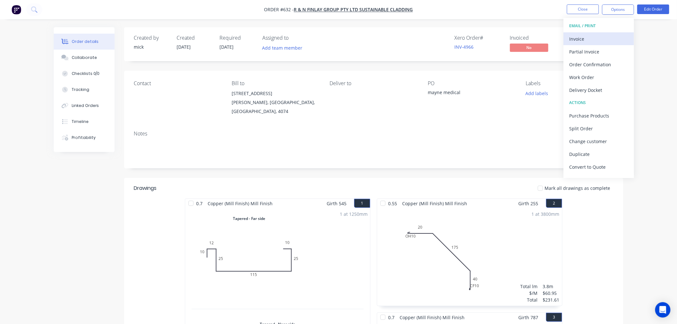
click at [607, 37] on div "Invoice" at bounding box center [599, 38] width 59 height 9
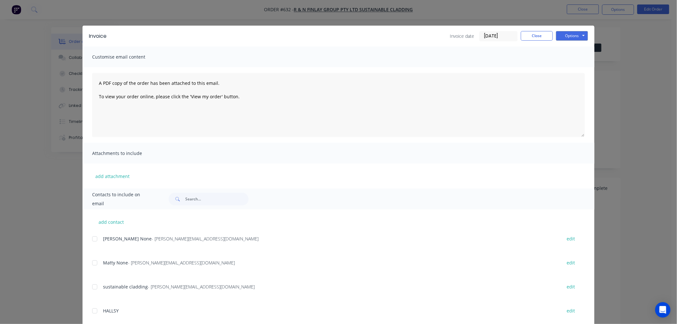
click at [92, 239] on div at bounding box center [94, 238] width 13 height 13
click at [92, 261] on div at bounding box center [94, 262] width 13 height 13
click at [572, 39] on button "Options" at bounding box center [572, 36] width 32 height 10
click at [574, 63] on button "Email" at bounding box center [576, 68] width 41 height 11
click at [542, 33] on button "Close" at bounding box center [537, 36] width 32 height 10
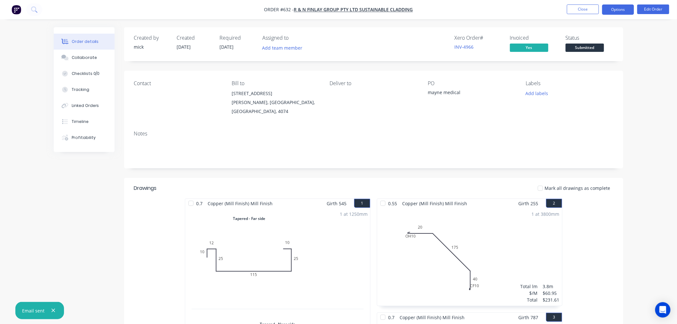
click at [625, 6] on button "Options" at bounding box center [619, 9] width 32 height 10
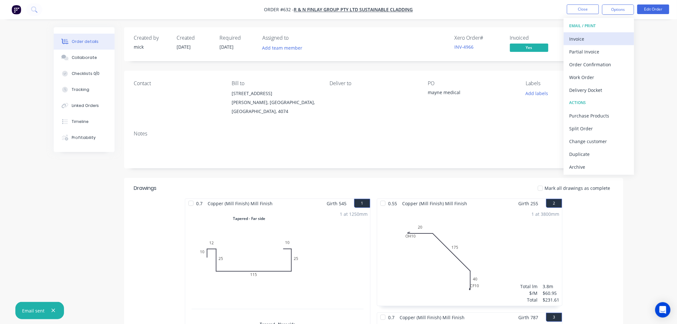
click at [610, 36] on div "Invoice" at bounding box center [599, 38] width 59 height 9
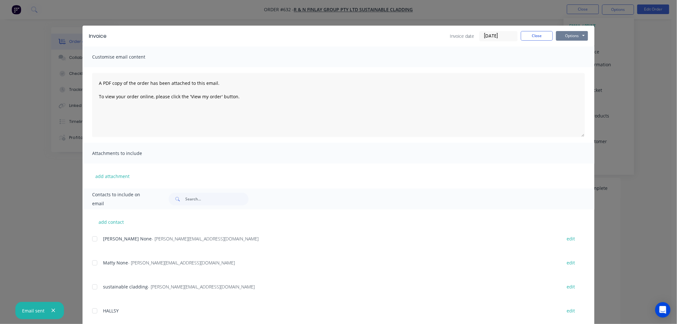
click at [568, 36] on button "Options" at bounding box center [572, 36] width 32 height 10
click at [574, 60] on button "Print" at bounding box center [576, 58] width 41 height 11
click at [527, 35] on button "Close" at bounding box center [537, 36] width 32 height 10
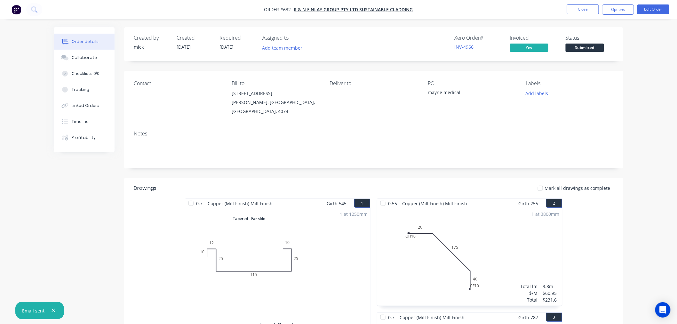
click at [18, 8] on img "button" at bounding box center [17, 10] width 10 height 10
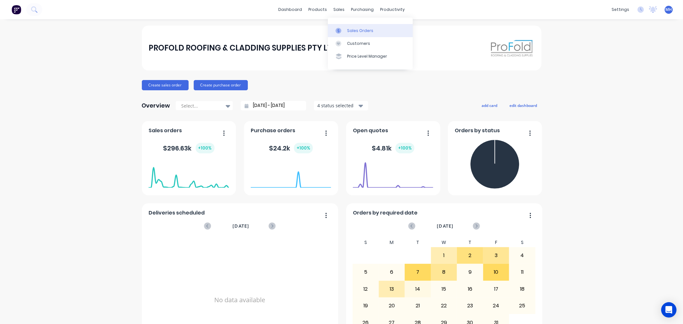
click at [343, 30] on div at bounding box center [341, 31] width 10 height 6
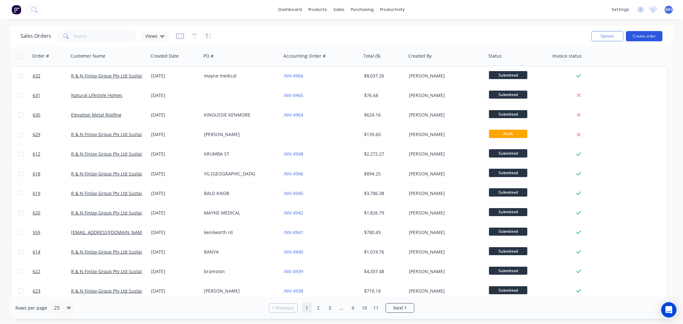
click at [648, 31] on button "Create order" at bounding box center [644, 36] width 36 height 10
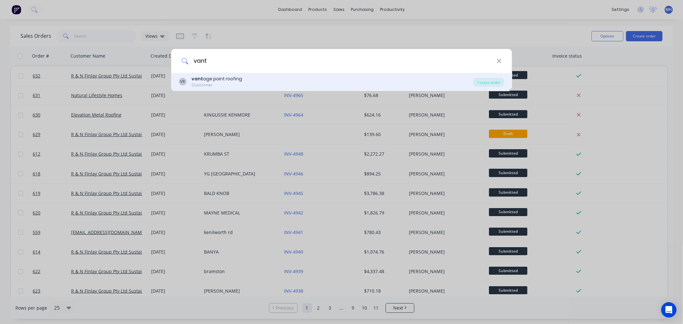
type input "vant"
click at [228, 79] on div "vant age point roofing" at bounding box center [216, 79] width 51 height 7
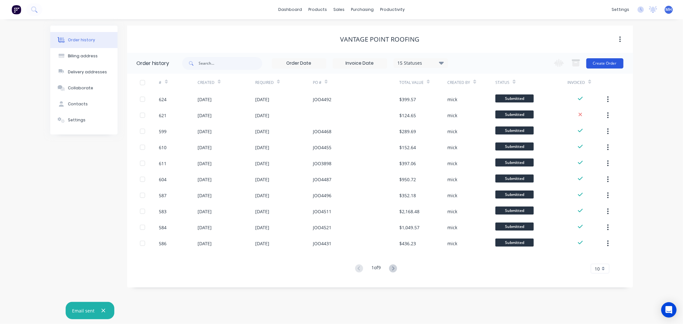
click at [616, 64] on button "Create Order" at bounding box center [604, 63] width 37 height 10
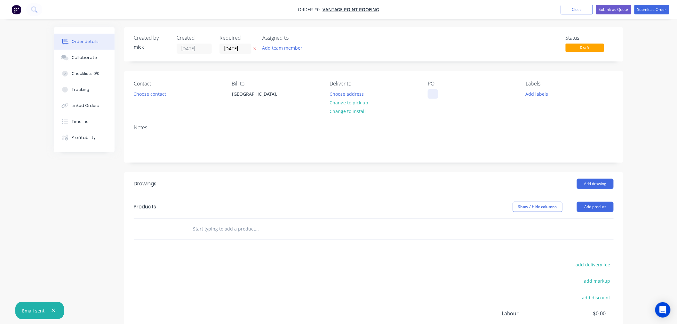
click at [430, 94] on div at bounding box center [433, 93] width 10 height 9
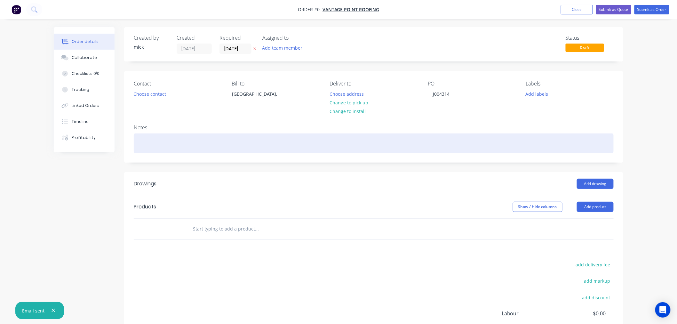
click at [462, 134] on div "Order details Collaborate Checklists 0/0 Tracking Linked Orders Timeline Profit…" at bounding box center [338, 215] width 583 height 376
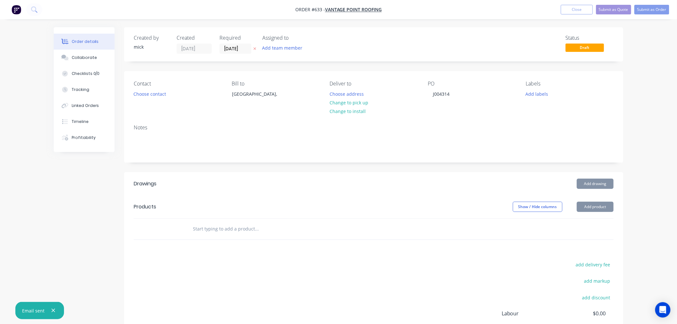
click at [656, 113] on div "Order details Collaborate Checklists 0/0 Tracking Linked Orders Timeline Profit…" at bounding box center [338, 201] width 677 height 403
click at [588, 180] on button "Add drawing" at bounding box center [595, 184] width 37 height 10
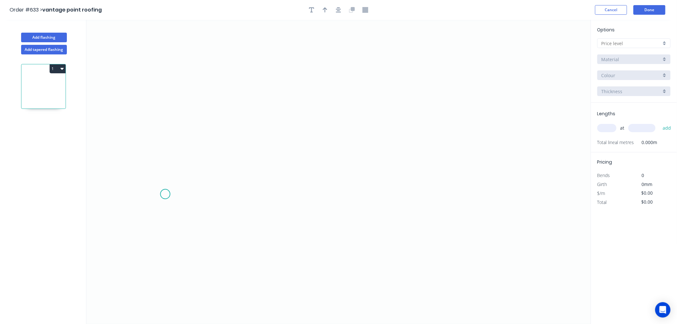
click at [165, 194] on icon "0" at bounding box center [338, 172] width 505 height 304
click at [203, 142] on icon at bounding box center [184, 168] width 38 height 53
click at [489, 139] on icon "0 ?" at bounding box center [338, 172] width 505 height 304
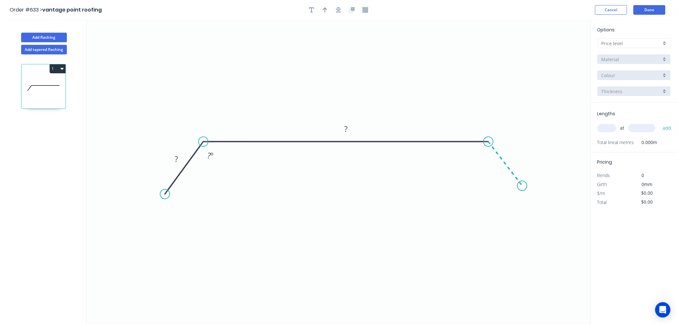
click at [523, 186] on icon "0 ? ? ? º" at bounding box center [338, 172] width 505 height 304
click at [523, 186] on circle at bounding box center [523, 186] width 10 height 10
click at [178, 158] on tspan "?" at bounding box center [176, 159] width 3 height 11
click at [340, 6] on button "button" at bounding box center [339, 10] width 10 height 10
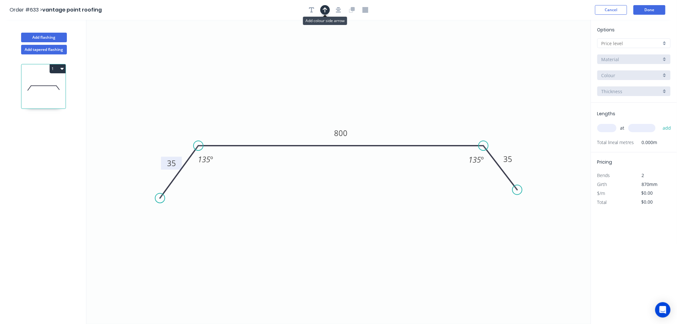
click at [327, 8] on icon "button" at bounding box center [325, 10] width 4 height 6
click at [645, 43] on input "text" at bounding box center [632, 43] width 60 height 7
click at [626, 56] on div "A" at bounding box center [634, 55] width 73 height 11
type input "A"
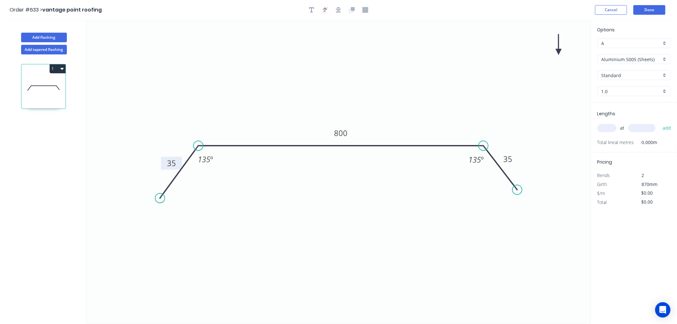
click at [626, 57] on input "Aluminium 5005 (Sheets)" at bounding box center [632, 59] width 60 height 7
click at [638, 126] on div "Copper (Mill Finish)" at bounding box center [634, 127] width 73 height 11
type input "Copper (Mill Finish)"
type input "Mill Finish"
type input "0.55"
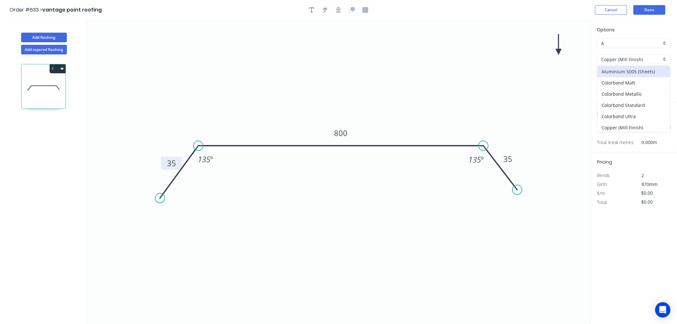
type input "$154.27"
click at [622, 59] on input "Copper (Mill Finish)" at bounding box center [632, 59] width 60 height 7
click at [617, 121] on div "Zincalume" at bounding box center [634, 126] width 73 height 11
type input "Zincalume"
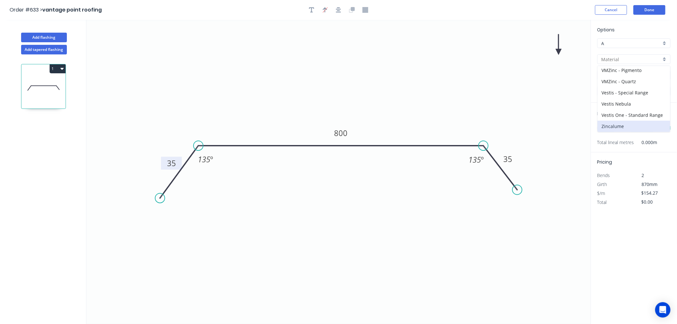
type input "Standard"
type input "$17.89"
click at [609, 127] on input "text" at bounding box center [607, 128] width 19 height 8
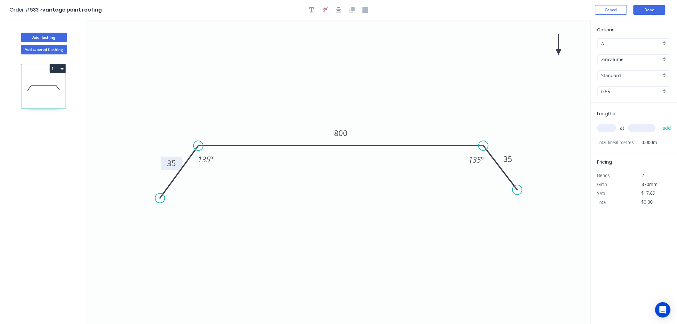
click at [609, 127] on input "text" at bounding box center [607, 128] width 19 height 8
type input "1"
type input "1400"
click at [660, 123] on button "add" at bounding box center [667, 128] width 15 height 11
type input "$25.05"
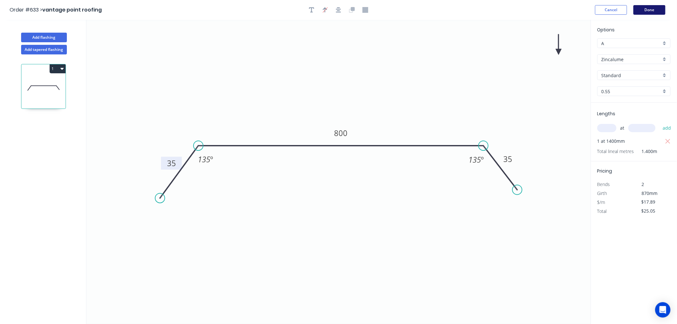
click at [646, 12] on button "Done" at bounding box center [650, 10] width 32 height 10
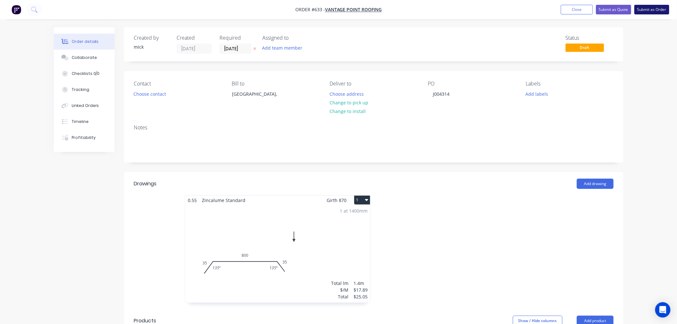
click at [646, 12] on button "Submit as Order" at bounding box center [652, 10] width 35 height 10
